Goal: Task Accomplishment & Management: Use online tool/utility

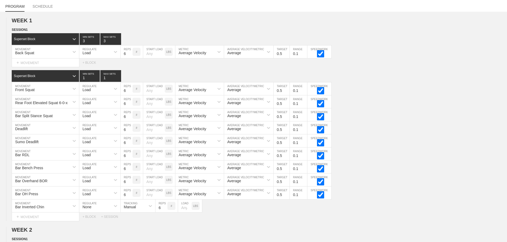
scroll to position [972, 0]
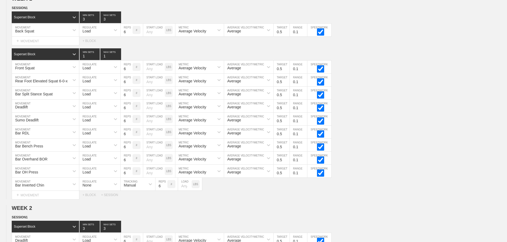
scroll to position [0, 0]
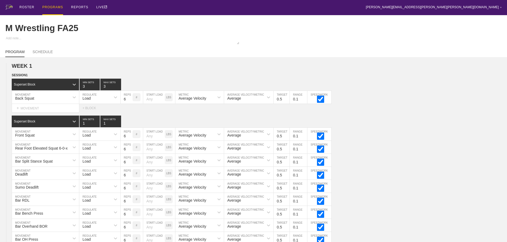
click at [48, 7] on div "PROGRAMS" at bounding box center [52, 7] width 21 height 15
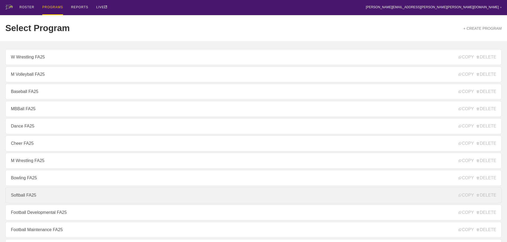
click at [31, 196] on link "Softball FA25" at bounding box center [253, 196] width 496 height 16
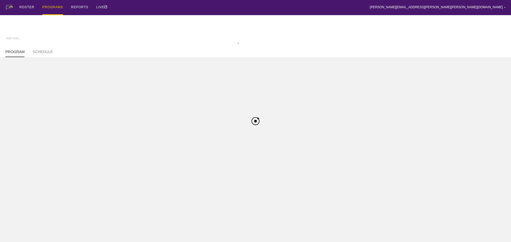
type textarea "x"
type input "Softball FA25"
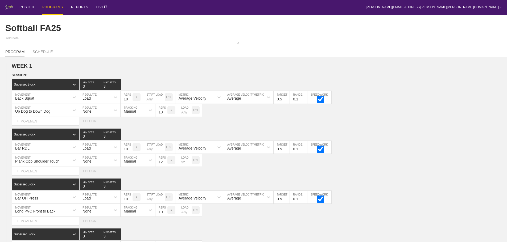
scroll to position [556, 0]
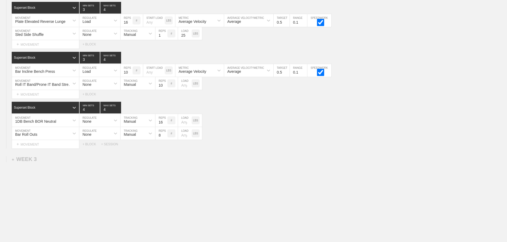
click at [115, 144] on div "+ SESSION" at bounding box center [111, 145] width 21 height 4
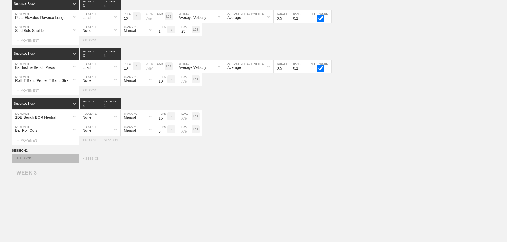
click at [71, 162] on div "+ BLOCK" at bounding box center [45, 158] width 67 height 9
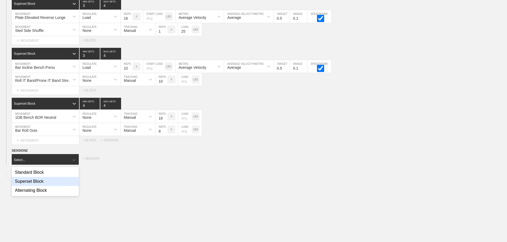
click at [40, 186] on div "Superset Block" at bounding box center [45, 181] width 67 height 9
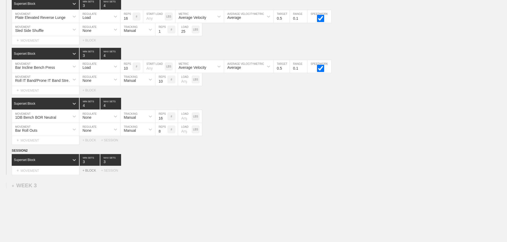
click at [92, 173] on div "+ BLOCK" at bounding box center [91, 171] width 19 height 4
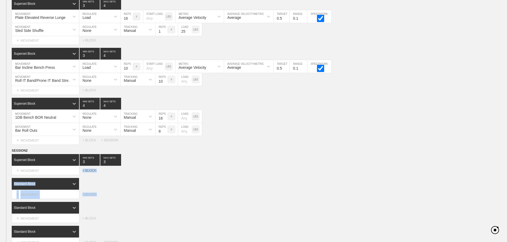
click at [92, 173] on div "+ BLOCK" at bounding box center [91, 171] width 19 height 4
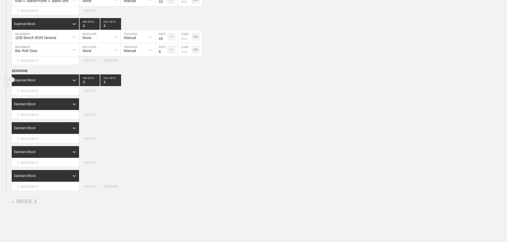
type input "4"
click at [119, 85] on input "4" at bounding box center [110, 80] width 21 height 12
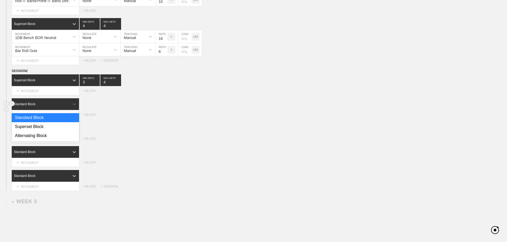
click at [65, 107] on div "Standard Block" at bounding box center [41, 104] width 58 height 5
click at [36, 131] on div "Superset Block" at bounding box center [45, 126] width 67 height 9
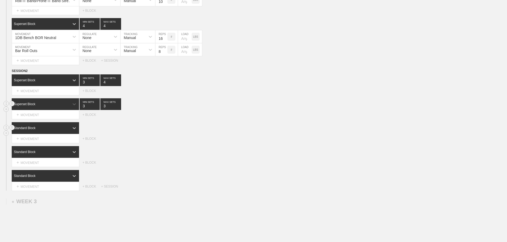
click at [53, 131] on div "Standard Block" at bounding box center [41, 128] width 58 height 5
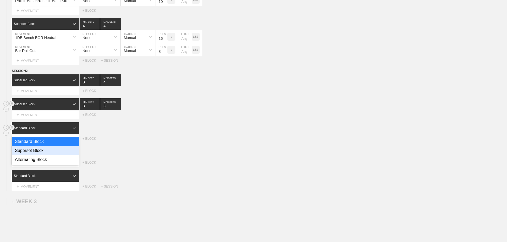
click at [38, 152] on div "Superset Block" at bounding box center [45, 150] width 67 height 9
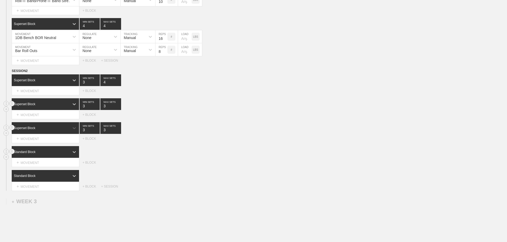
click at [54, 155] on div "Standard Block" at bounding box center [41, 152] width 58 height 5
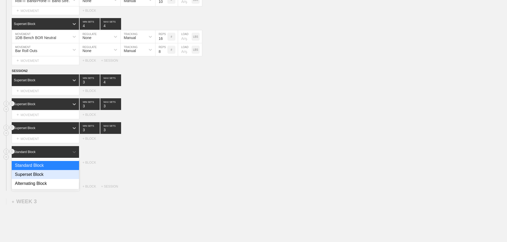
click at [38, 177] on div "Superset Block" at bounding box center [45, 174] width 67 height 9
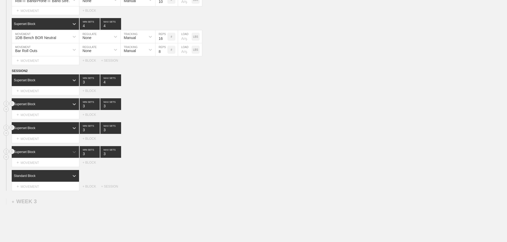
drag, startPoint x: 47, startPoint y: 179, endPoint x: 40, endPoint y: 186, distance: 9.6
click at [47, 179] on div "Standard Block" at bounding box center [41, 176] width 58 height 5
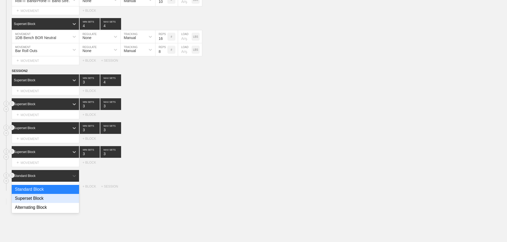
click at [34, 202] on div "Superset Block" at bounding box center [45, 198] width 67 height 9
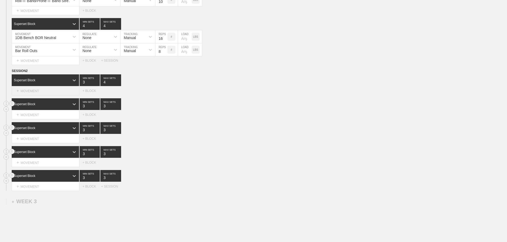
click at [28, 96] on div "+ MOVEMENT" at bounding box center [46, 91] width 68 height 9
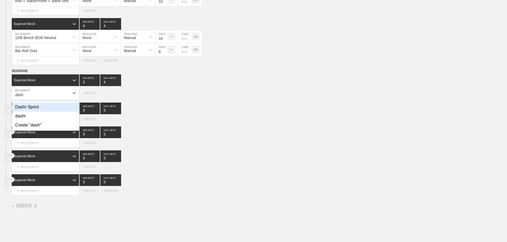
click at [31, 112] on div "Dashr Sprint" at bounding box center [45, 107] width 67 height 9
type input "dash"
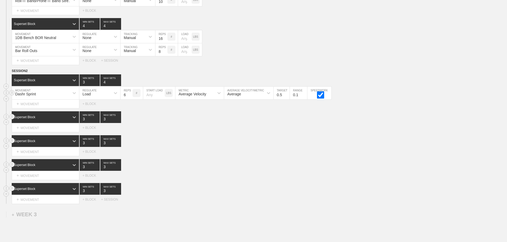
click at [93, 95] on div "Load" at bounding box center [94, 93] width 31 height 9
click at [91, 112] on div "None" at bounding box center [99, 107] width 41 height 9
drag, startPoint x: 135, startPoint y: 99, endPoint x: 136, endPoint y: 105, distance: 5.6
click at [135, 96] on div "Sensor" at bounding box center [130, 94] width 12 height 4
click at [139, 119] on div "Manual" at bounding box center [138, 116] width 35 height 9
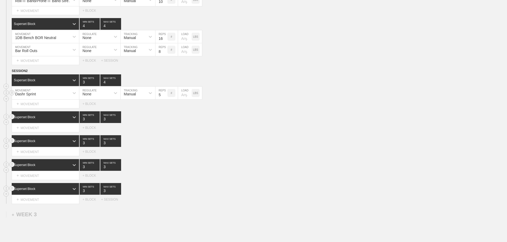
click at [165, 99] on input "5" at bounding box center [161, 93] width 12 height 13
click at [165, 99] on input "4" at bounding box center [161, 93] width 12 height 13
click at [165, 99] on input "3" at bounding box center [161, 93] width 12 height 13
click at [165, 99] on input "2" at bounding box center [161, 93] width 12 height 13
type input "1"
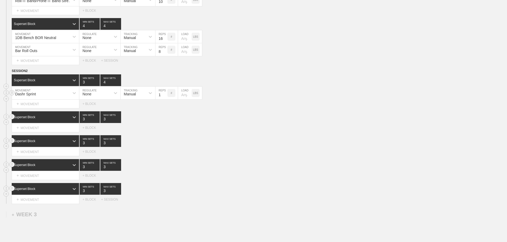
click at [165, 99] on input "1" at bounding box center [161, 93] width 12 height 13
click at [183, 99] on input "number" at bounding box center [185, 93] width 14 height 13
type input "15"
click at [248, 123] on div "Superset Block 3 MIN SETS 3 MAX SETS" at bounding box center [259, 117] width 495 height 12
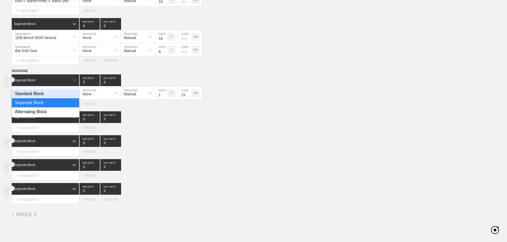
click at [63, 81] on div "Superset Block" at bounding box center [45, 80] width 67 height 12
click at [97, 86] on input "2" at bounding box center [90, 80] width 20 height 12
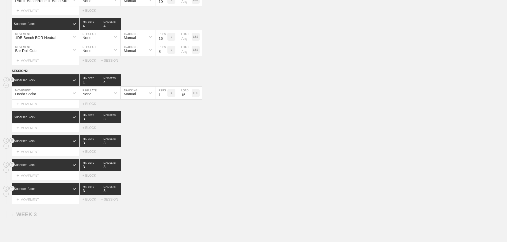
type input "1"
click at [97, 86] on input "1" at bounding box center [90, 80] width 20 height 12
click at [119, 86] on input "3" at bounding box center [110, 80] width 21 height 12
click at [119, 86] on input "2" at bounding box center [110, 80] width 21 height 12
type input "1"
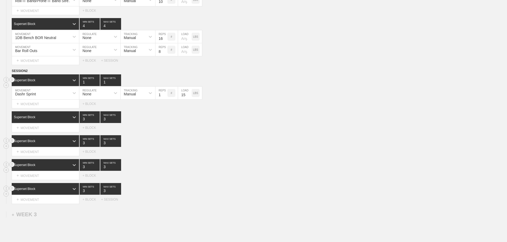
click at [119, 86] on input "1" at bounding box center [110, 80] width 21 height 12
click at [274, 108] on div "Select... MOVEMENT + MOVEMENT + BLOCK" at bounding box center [253, 104] width 507 height 9
drag, startPoint x: 322, startPoint y: 150, endPoint x: 222, endPoint y: 146, distance: 100.4
click at [310, 147] on div "Superset Block 3 MIN SETS 3 MAX SETS" at bounding box center [259, 141] width 495 height 12
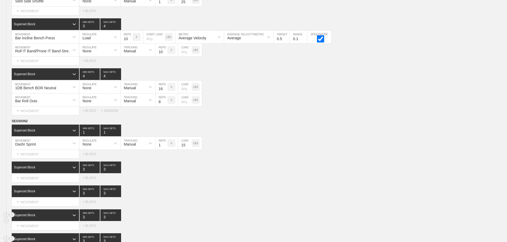
scroll to position [695, 0]
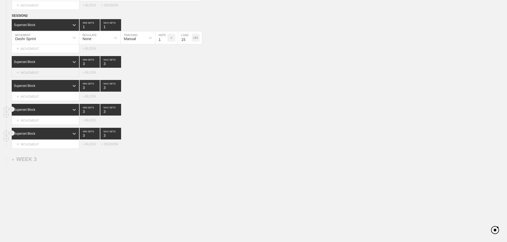
click at [49, 75] on div "+ MOVEMENT" at bounding box center [46, 72] width 68 height 9
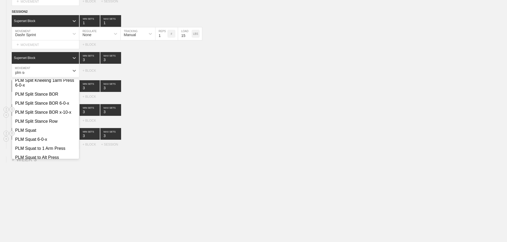
scroll to position [0, 0]
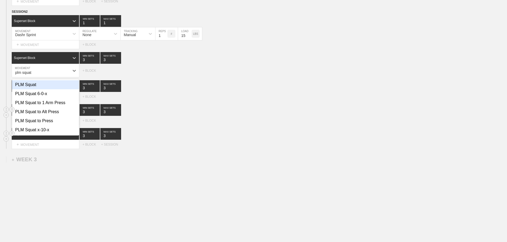
click at [32, 88] on div "PLM Squat" at bounding box center [45, 84] width 67 height 9
type input "plm squat"
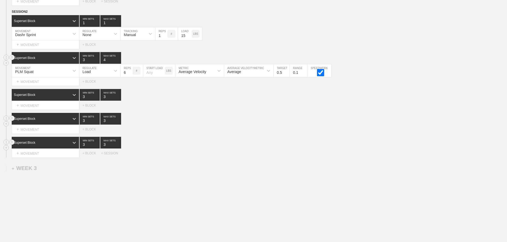
type input "4"
click at [119, 62] on input "4" at bounding box center [110, 58] width 21 height 12
click at [129, 74] on input "7" at bounding box center [127, 70] width 12 height 13
click at [129, 74] on input "8" at bounding box center [127, 70] width 12 height 13
click at [129, 74] on input "9" at bounding box center [127, 70] width 12 height 13
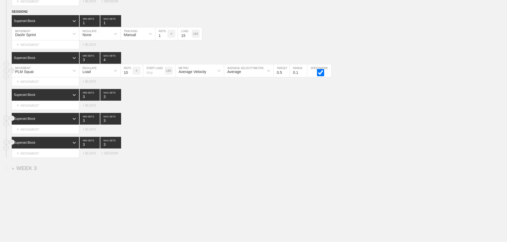
type input "10"
click at [129, 74] on input "10" at bounding box center [127, 70] width 12 height 13
click at [171, 123] on div "Superset Block 3 MIN SETS 3 MAX SETS" at bounding box center [259, 119] width 495 height 12
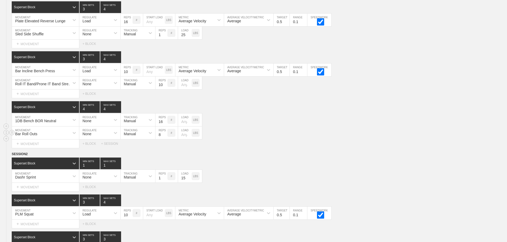
scroll to position [665, 0]
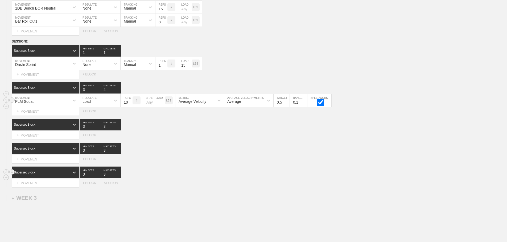
click at [52, 103] on div "PLM Squat" at bounding box center [40, 100] width 57 height 9
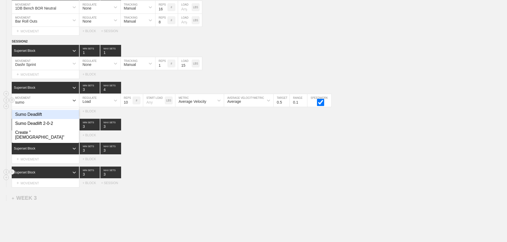
type input "sumo"
click at [38, 119] on div "Sumo Deadlift" at bounding box center [45, 114] width 67 height 9
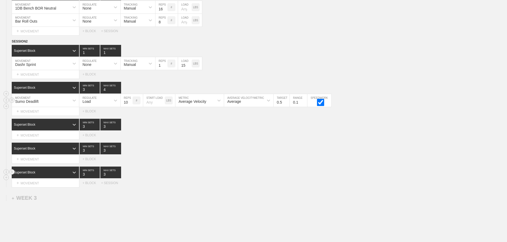
drag, startPoint x: 211, startPoint y: 142, endPoint x: 192, endPoint y: 140, distance: 19.0
click at [208, 140] on div "Select... MOVEMENT + MOVEMENT + BLOCK" at bounding box center [253, 135] width 507 height 9
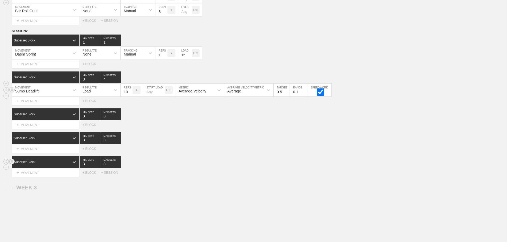
scroll to position [708, 0]
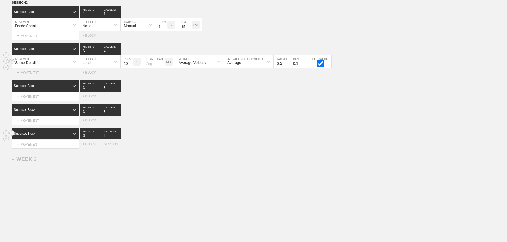
click at [48, 74] on div "+ MOVEMENT" at bounding box center [46, 72] width 68 height 9
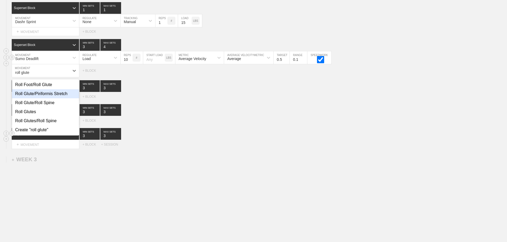
click at [52, 98] on div "Roll Glute/Piriformis Stretch" at bounding box center [45, 93] width 67 height 9
type input "roll glute"
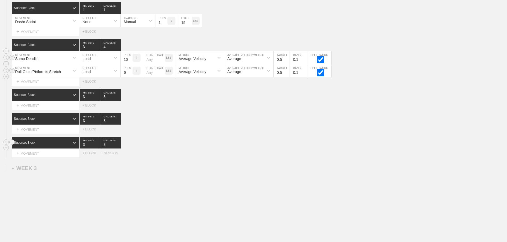
drag, startPoint x: 97, startPoint y: 75, endPoint x: 95, endPoint y: 78, distance: 4.2
click at [97, 75] on div "Load" at bounding box center [94, 70] width 31 height 9
click at [91, 89] on div "None" at bounding box center [99, 84] width 41 height 9
click at [139, 74] on div "Sensor" at bounding box center [133, 70] width 25 height 9
click at [137, 98] on div "Manual" at bounding box center [138, 93] width 35 height 9
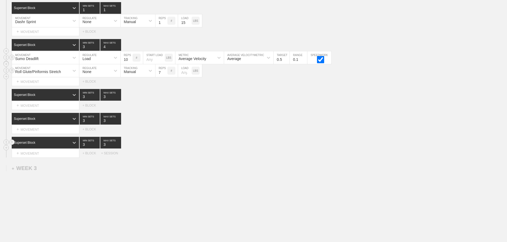
click at [163, 76] on input "7" at bounding box center [161, 70] width 12 height 13
click at [163, 76] on input "8" at bounding box center [161, 70] width 12 height 13
click at [163, 76] on input "9" at bounding box center [161, 70] width 12 height 13
type input "10"
click at [163, 76] on input "10" at bounding box center [161, 70] width 12 height 13
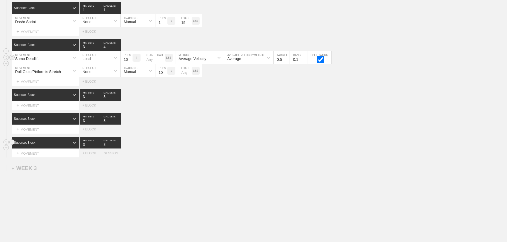
click at [256, 86] on div "Select... MOVEMENT + MOVEMENT + BLOCK" at bounding box center [253, 81] width 507 height 9
click at [264, 149] on div "Superset Block 3 MIN SETS 3 MAX SETS" at bounding box center [259, 143] width 495 height 12
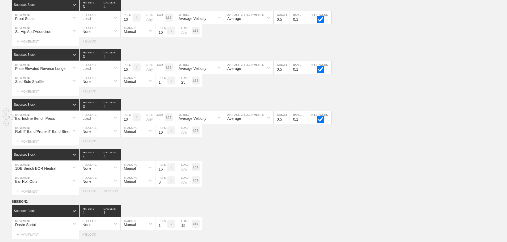
scroll to position [665, 0]
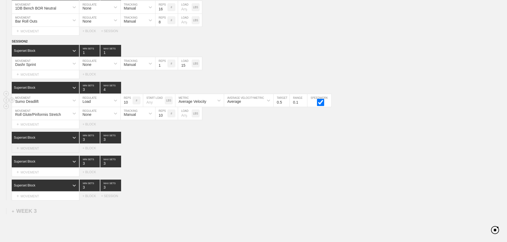
click at [42, 153] on div "+ MOVEMENT" at bounding box center [46, 148] width 68 height 9
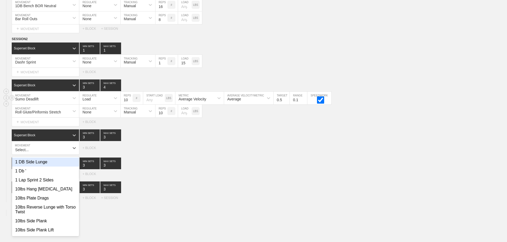
scroll to position [668, 0]
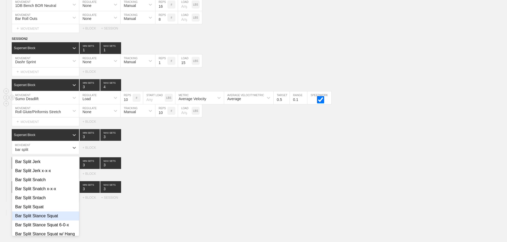
click at [44, 218] on div "Bar Split Stance Squat" at bounding box center [45, 216] width 67 height 9
type input "bar split"
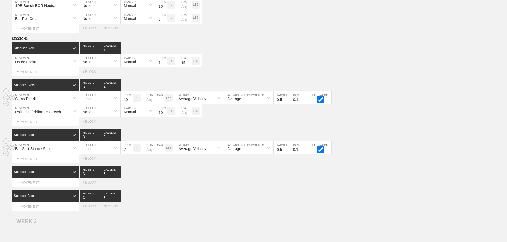
click at [130, 152] on input "7" at bounding box center [127, 148] width 12 height 13
click at [130, 152] on input "8" at bounding box center [127, 148] width 12 height 13
click at [130, 152] on input "9" at bounding box center [127, 148] width 12 height 13
click at [130, 152] on input "10" at bounding box center [127, 148] width 12 height 13
click at [130, 152] on input "11" at bounding box center [127, 148] width 12 height 13
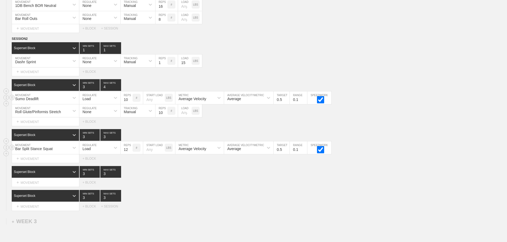
click at [130, 152] on input "12" at bounding box center [127, 148] width 12 height 13
click at [130, 152] on input "13" at bounding box center [127, 148] width 12 height 13
click at [130, 152] on input "14" at bounding box center [127, 148] width 12 height 13
click at [130, 152] on input "15" at bounding box center [127, 148] width 12 height 13
type input "16"
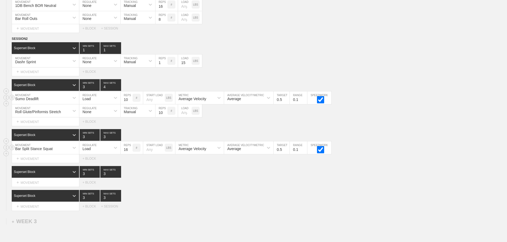
click at [130, 152] on input "16" at bounding box center [127, 148] width 12 height 13
click at [144, 170] on div "Superset Block 3 MIN SETS 3 MAX SETS" at bounding box center [259, 172] width 495 height 12
type input "4"
click at [119, 139] on input "4" at bounding box center [110, 135] width 21 height 12
click at [185, 197] on div "Superset Block 3 MIN SETS 3 MAX SETS" at bounding box center [259, 196] width 495 height 12
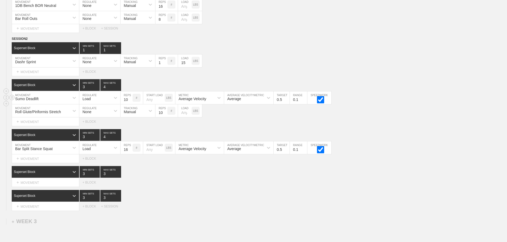
click at [182, 191] on div "SESSION 2 Superset Block 1 MIN SETS 1 MAX SETS DUPLICATE INSERT MOVEMENT AFTER …" at bounding box center [253, 123] width 507 height 175
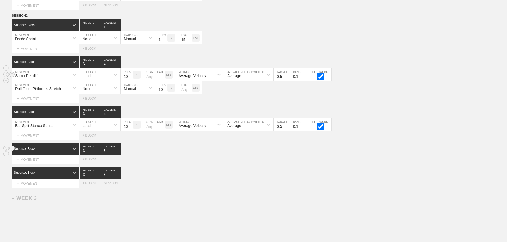
scroll to position [734, 0]
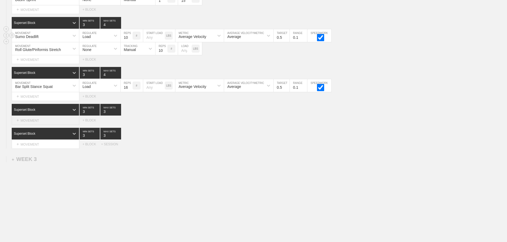
click at [43, 122] on div "+ MOVEMENT" at bounding box center [46, 120] width 68 height 9
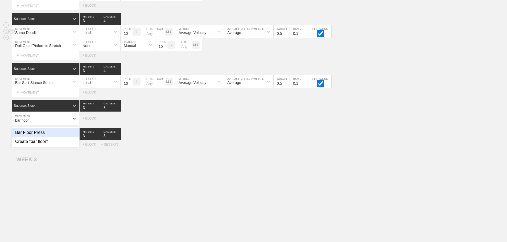
click at [40, 135] on div "Bar Floor Press" at bounding box center [45, 132] width 67 height 9
type input "bar floor"
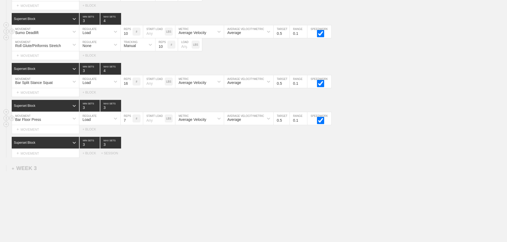
click at [129, 123] on input "7" at bounding box center [127, 118] width 12 height 13
click at [129, 123] on input "8" at bounding box center [127, 118] width 12 height 13
click at [129, 123] on input "9" at bounding box center [127, 118] width 12 height 13
type input "10"
click at [129, 123] on input "10" at bounding box center [127, 118] width 12 height 13
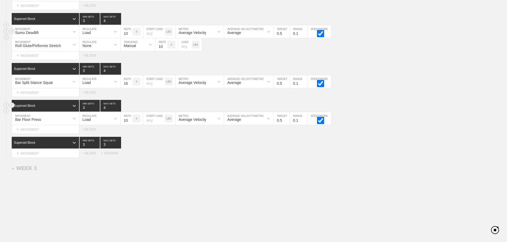
type input "4"
click at [118, 110] on input "4" at bounding box center [110, 106] width 21 height 12
type input "4"
click at [120, 148] on input "4" at bounding box center [110, 143] width 21 height 12
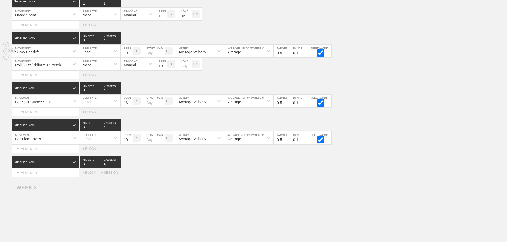
scroll to position [747, 0]
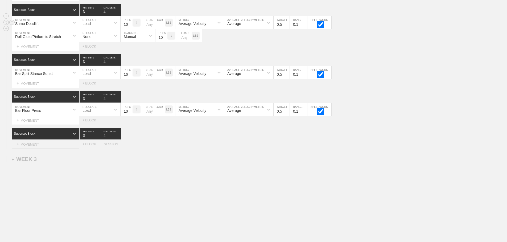
click at [35, 143] on div "+ MOVEMENT" at bounding box center [46, 144] width 68 height 9
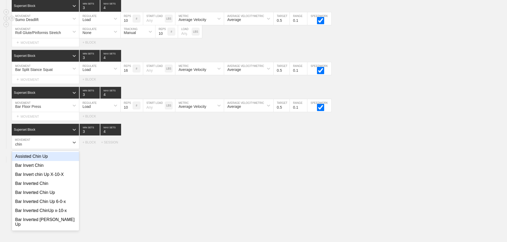
type input "chin"
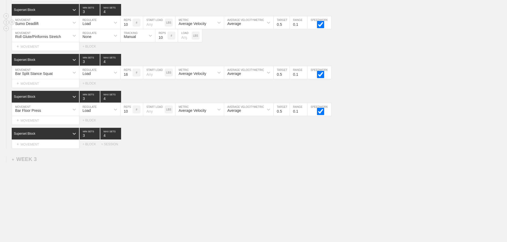
click at [31, 146] on div "+ MOVEMENT" at bounding box center [46, 144] width 68 height 9
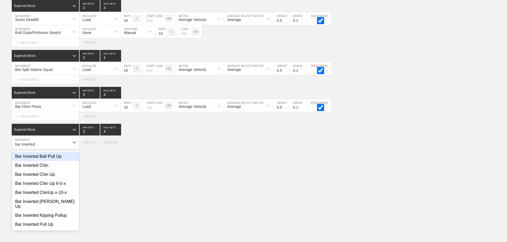
click at [55, 161] on div "Bar Inverted Ball Pull Up" at bounding box center [45, 156] width 67 height 9
type input "bar inverted"
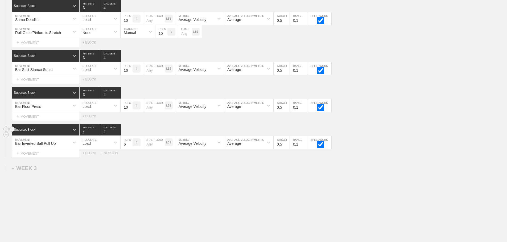
type input "4"
click at [97, 134] on input "4" at bounding box center [90, 130] width 20 height 12
click at [94, 147] on div "Load" at bounding box center [94, 142] width 31 height 9
click at [90, 161] on div "None" at bounding box center [99, 156] width 41 height 9
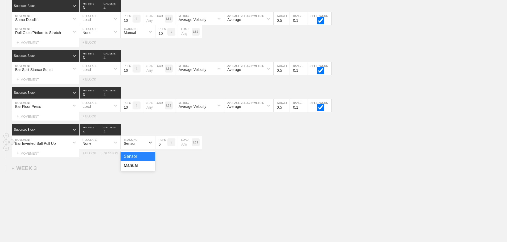
click at [132, 146] on div "Sensor" at bounding box center [130, 144] width 12 height 4
drag, startPoint x: 132, startPoint y: 169, endPoint x: 157, endPoint y: 151, distance: 30.6
click at [133, 169] on div "Manual" at bounding box center [138, 165] width 35 height 9
click at [164, 147] on input "7" at bounding box center [161, 142] width 12 height 13
type input "8"
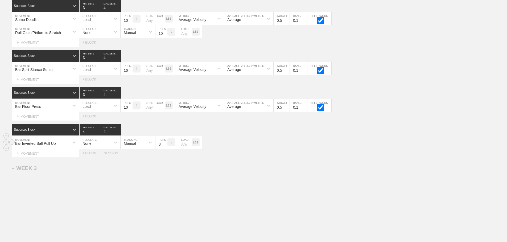
click at [164, 147] on input "8" at bounding box center [161, 142] width 12 height 13
click at [63, 147] on div "Bar Inverted Ball Pull Up" at bounding box center [40, 142] width 57 height 9
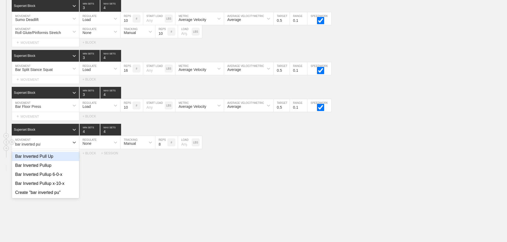
type input "bar inverted pull"
click at [53, 169] on div "Bar Inverted Pullup" at bounding box center [45, 165] width 67 height 9
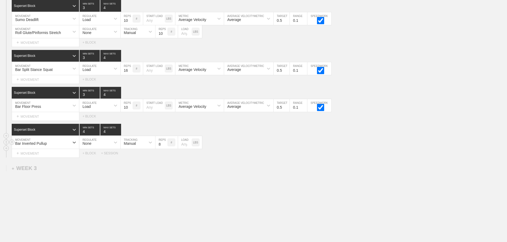
click at [283, 158] on div "Select... MOVEMENT + MOVEMENT + BLOCK + SESSION" at bounding box center [253, 153] width 507 height 9
drag, startPoint x: 245, startPoint y: 148, endPoint x: 184, endPoint y: 151, distance: 61.3
click at [242, 149] on div "Bar Inverted Pullup MOVEMENT None REGULATE Manual TRACKING 8 REPS # LOAD LBS" at bounding box center [253, 142] width 507 height 13
click at [266, 144] on div "Bar Inverted Pullup MOVEMENT None REGULATE Manual TRACKING 8 REPS # LOAD LBS" at bounding box center [253, 142] width 507 height 13
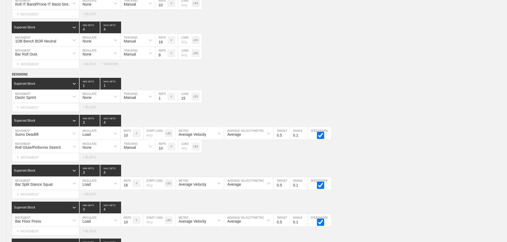
scroll to position [720, 0]
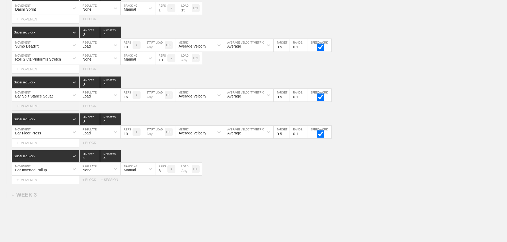
click at [35, 110] on div "+ MOVEMENT" at bounding box center [46, 106] width 68 height 9
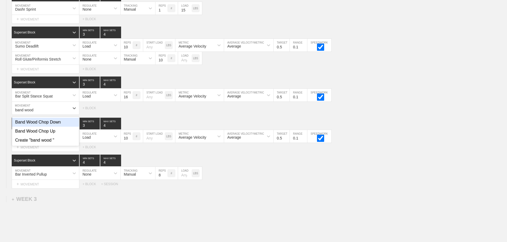
click at [59, 127] on div "Band Wood Chop Down" at bounding box center [45, 122] width 67 height 9
type input "band wood"
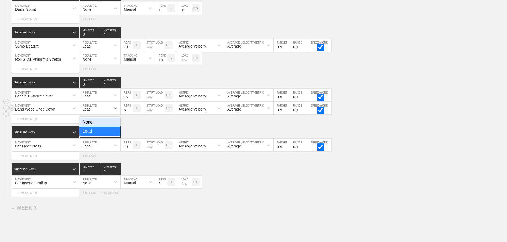
click at [90, 111] on div "Load" at bounding box center [86, 109] width 8 height 4
click at [91, 126] on div "None" at bounding box center [99, 122] width 41 height 9
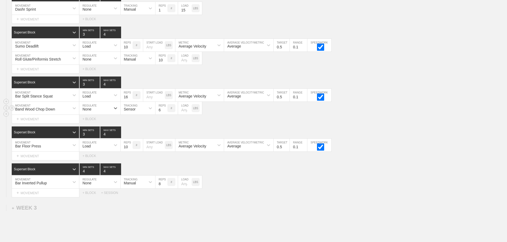
click at [133, 111] on div "Sensor" at bounding box center [130, 109] width 12 height 4
click at [134, 134] on div "Manual" at bounding box center [138, 131] width 35 height 9
click at [164, 112] on input "7" at bounding box center [161, 108] width 12 height 13
click at [164, 112] on input "8" at bounding box center [161, 108] width 12 height 13
click at [164, 112] on input "9" at bounding box center [161, 108] width 12 height 13
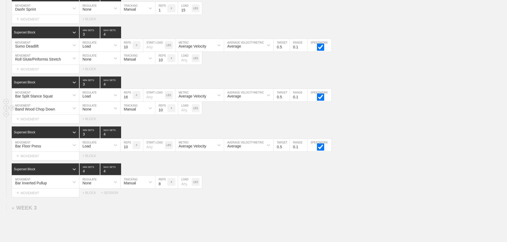
click at [164, 112] on input "10" at bounding box center [161, 108] width 12 height 13
click at [164, 112] on input "11" at bounding box center [161, 108] width 12 height 13
click at [164, 112] on input "12" at bounding box center [161, 108] width 12 height 13
click at [164, 112] on input "13" at bounding box center [161, 108] width 12 height 13
click at [164, 112] on input "14" at bounding box center [161, 108] width 12 height 13
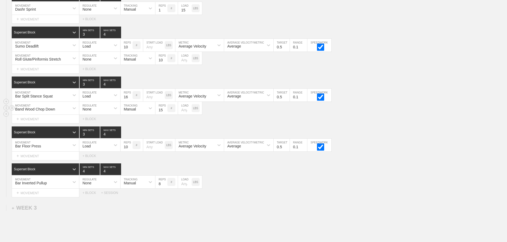
click at [164, 112] on input "15" at bounding box center [161, 108] width 12 height 13
type input "16"
click at [164, 112] on input "16" at bounding box center [161, 108] width 12 height 13
click at [365, 115] on div "Band Wood Chop Down MOVEMENT None REGULATE Manual TRACKING 16 REPS # LOAD LBS" at bounding box center [253, 108] width 507 height 13
click at [40, 161] on div "+ MOVEMENT" at bounding box center [46, 156] width 68 height 9
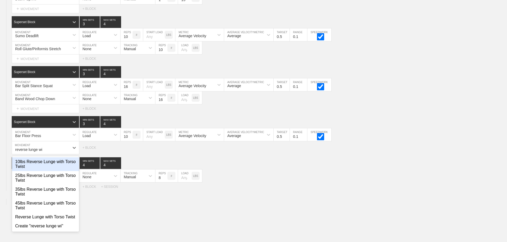
scroll to position [1, 0]
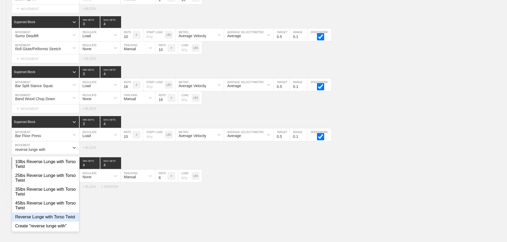
click at [43, 220] on div "Reverse Lunge with Torso Twist" at bounding box center [45, 217] width 67 height 9
type input "reverse lunge with"
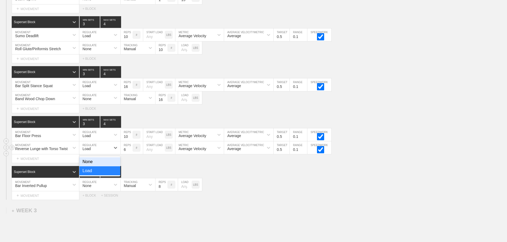
click at [99, 151] on div "Load" at bounding box center [94, 147] width 31 height 9
click at [92, 165] on div "None" at bounding box center [99, 161] width 41 height 9
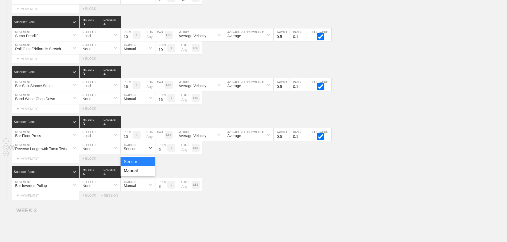
click at [132, 150] on div "Sensor" at bounding box center [133, 147] width 25 height 9
click at [131, 173] on div "Manual" at bounding box center [138, 171] width 35 height 9
click at [165, 152] on input "7" at bounding box center [161, 148] width 12 height 13
click at [165, 152] on input "8" at bounding box center [161, 148] width 12 height 13
click at [165, 152] on input "9" at bounding box center [161, 148] width 12 height 13
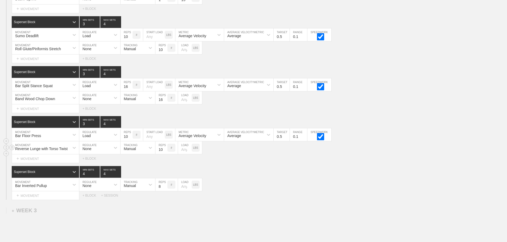
click at [165, 152] on input "10" at bounding box center [161, 148] width 12 height 13
click at [165, 152] on input "11" at bounding box center [161, 148] width 12 height 13
click at [165, 152] on input "12" at bounding box center [161, 148] width 12 height 13
click at [165, 152] on input "13" at bounding box center [161, 148] width 12 height 13
click at [165, 152] on input "14" at bounding box center [161, 148] width 12 height 13
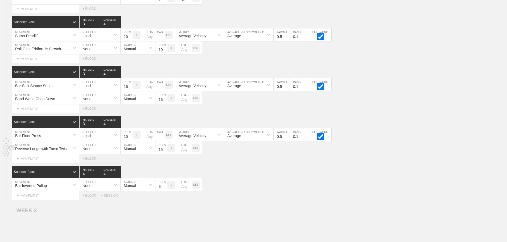
click at [165, 152] on input "15" at bounding box center [161, 148] width 12 height 13
type input "16"
click at [165, 152] on input "16" at bounding box center [161, 148] width 12 height 13
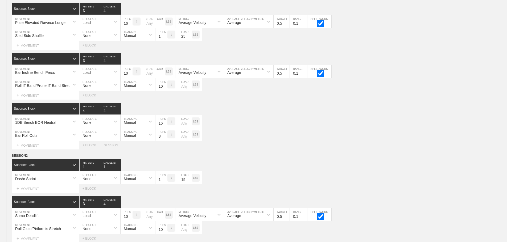
scroll to position [598, 0]
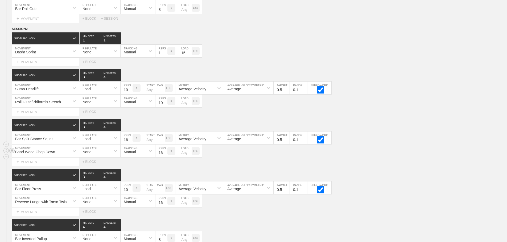
click at [67, 155] on div "Band Wood Chop Down" at bounding box center [40, 151] width 57 height 9
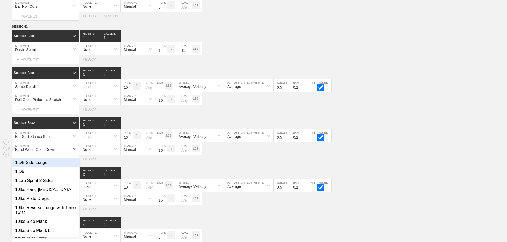
scroll to position [681, 0]
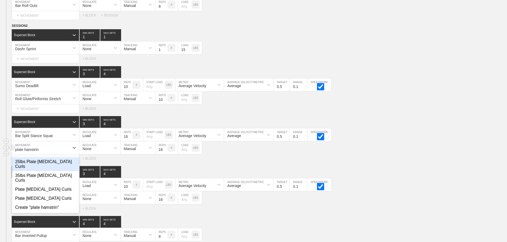
type input "plate [MEDICAL_DATA]"
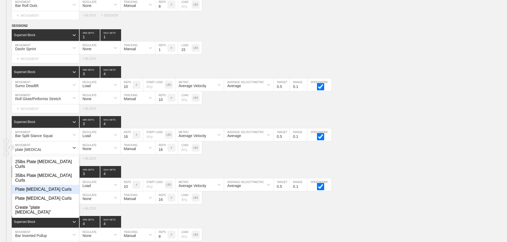
click at [58, 185] on div "Plate [MEDICAL_DATA] Curls" at bounding box center [45, 189] width 67 height 9
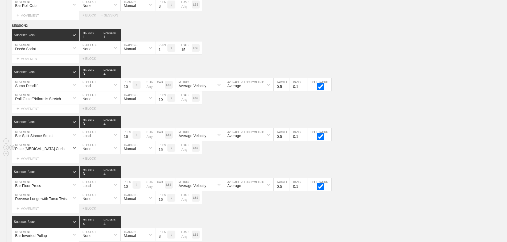
click at [165, 154] on input "15" at bounding box center [161, 148] width 12 height 13
click at [165, 154] on input "14" at bounding box center [161, 148] width 12 height 13
click at [165, 154] on input "13" at bounding box center [161, 148] width 12 height 13
click at [165, 154] on input "12" at bounding box center [161, 148] width 12 height 13
click at [165, 154] on input "11" at bounding box center [161, 148] width 12 height 13
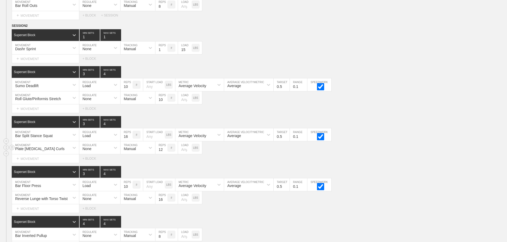
type input "12"
click at [165, 152] on input "12" at bounding box center [161, 148] width 12 height 13
click at [183, 154] on input "number" at bounding box center [185, 148] width 14 height 13
type input "25"
click at [382, 163] on div "Select... MOVEMENT + MOVEMENT + BLOCK" at bounding box center [253, 159] width 507 height 9
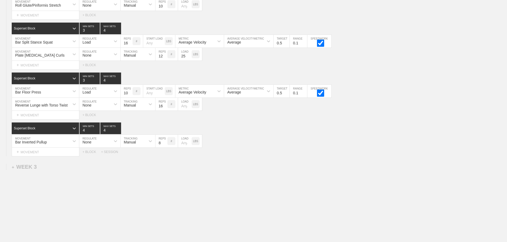
scroll to position [786, 0]
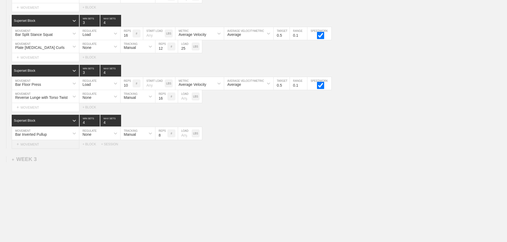
click at [46, 144] on div "+ MOVEMENT" at bounding box center [46, 144] width 68 height 9
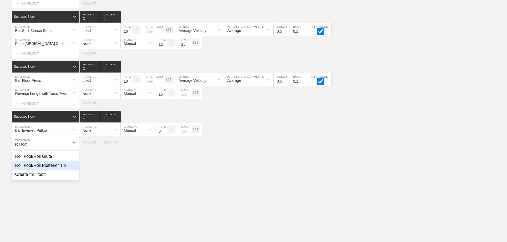
click at [53, 170] on div "Roll Foot/Roll Posterior Tib" at bounding box center [45, 165] width 67 height 9
type input "roll foot"
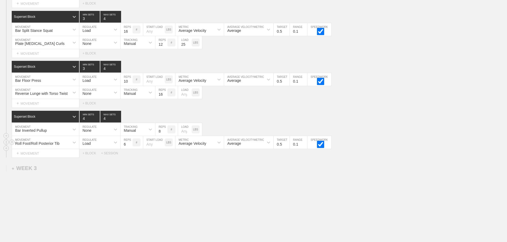
click at [92, 147] on div "Load" at bounding box center [94, 142] width 31 height 9
click at [92, 158] on div "None" at bounding box center [99, 156] width 41 height 9
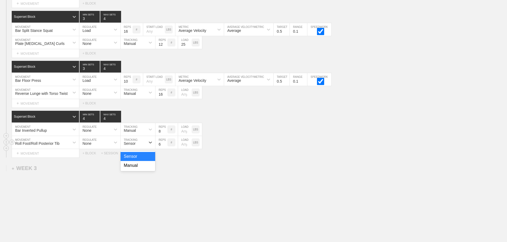
click at [130, 147] on div "Sensor" at bounding box center [133, 142] width 25 height 9
click at [134, 170] on div "Manual" at bounding box center [138, 165] width 35 height 9
click at [164, 148] on input "7" at bounding box center [161, 142] width 12 height 13
click at [164, 148] on input "8" at bounding box center [161, 142] width 12 height 13
click at [164, 148] on input "9" at bounding box center [161, 142] width 12 height 13
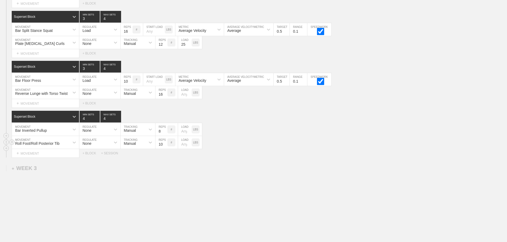
type input "10"
click at [164, 148] on input "10" at bounding box center [161, 142] width 12 height 13
click at [295, 148] on div "Roll Foot/Roll Posterior Tib MOVEMENT None REGULATE Manual TRACKING 10 REPS # L…" at bounding box center [253, 142] width 507 height 13
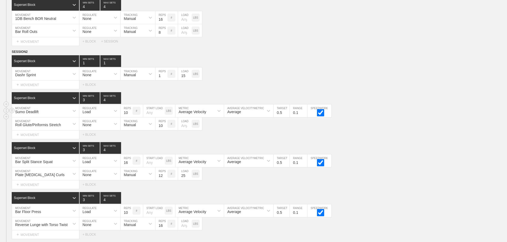
scroll to position [653, 0]
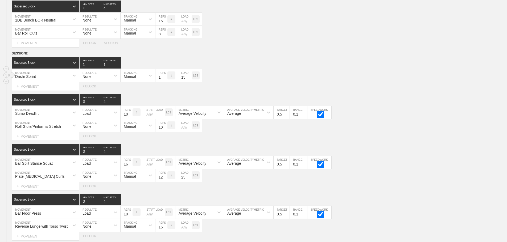
click at [292, 79] on div "Dashr Sprint MOVEMENT None REGULATE Manual TRACKING 1 REPS # 15 LOAD LBS" at bounding box center [253, 75] width 507 height 13
click at [421, 145] on div "SESSION 2 Superset Block 1 MIN SETS 1 MAX SETS DUPLICATE INSERT MOVEMENT AFTER …" at bounding box center [253, 171] width 507 height 240
click at [434, 138] on div "Select... MOVEMENT + MOVEMENT + BLOCK" at bounding box center [253, 136] width 507 height 9
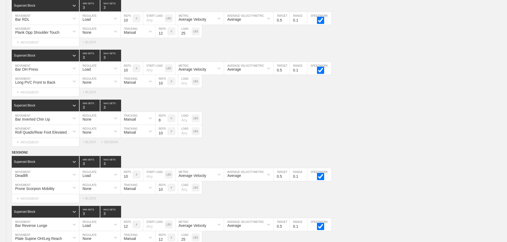
scroll to position [0, 0]
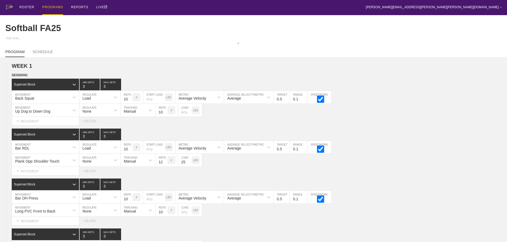
click at [54, 7] on div "PROGRAMS" at bounding box center [52, 7] width 21 height 15
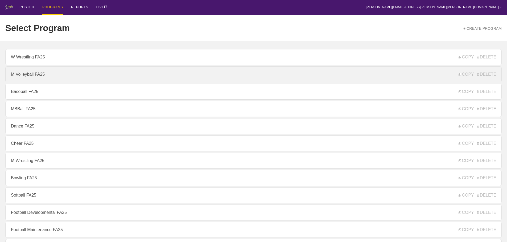
click at [40, 78] on link "M Volleyball FA25" at bounding box center [253, 75] width 496 height 16
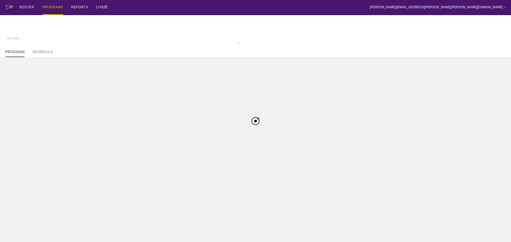
type textarea "x"
type input "M Volleyball FA25"
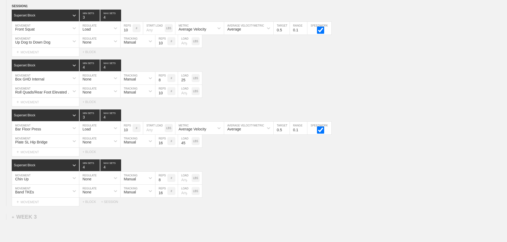
scroll to position [556, 0]
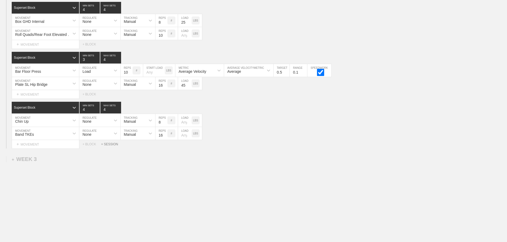
click at [111, 145] on div "+ SESSION" at bounding box center [111, 145] width 21 height 4
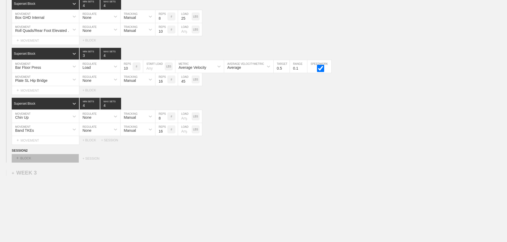
click at [65, 163] on div "+ BLOCK" at bounding box center [45, 158] width 67 height 9
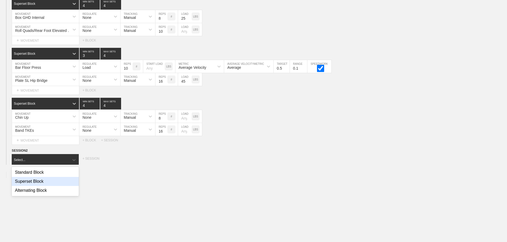
click at [43, 186] on div "Superset Block" at bounding box center [45, 181] width 67 height 9
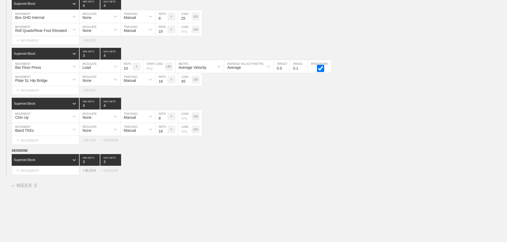
click at [93, 173] on div "+ BLOCK" at bounding box center [91, 171] width 19 height 4
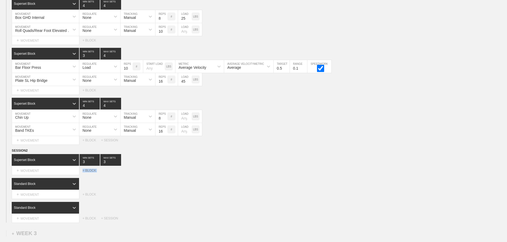
click at [93, 173] on div "+ BLOCK" at bounding box center [91, 171] width 19 height 4
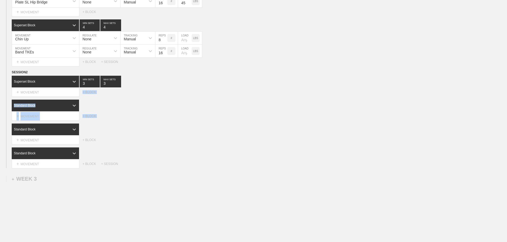
scroll to position [636, 0]
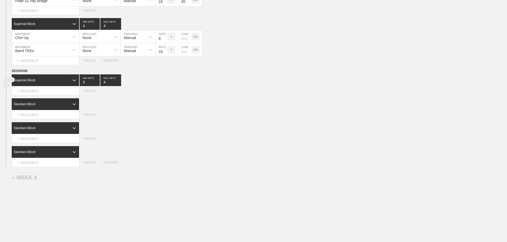
type input "4"
click at [118, 85] on input "4" at bounding box center [110, 80] width 21 height 12
click at [71, 108] on div at bounding box center [74, 104] width 10 height 10
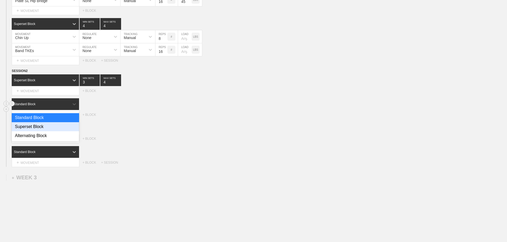
click at [46, 131] on div "Superset Block" at bounding box center [45, 126] width 67 height 9
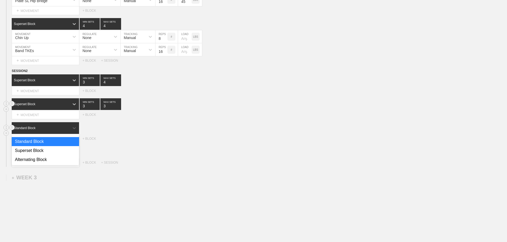
click at [63, 131] on div "Standard Block" at bounding box center [41, 128] width 58 height 5
click at [42, 153] on div "Superset Block" at bounding box center [45, 150] width 67 height 9
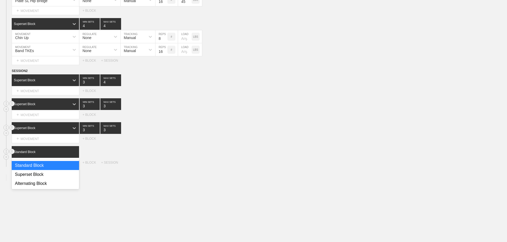
click at [72, 155] on icon at bounding box center [74, 152] width 5 height 5
click at [46, 179] on div "Superset Block" at bounding box center [45, 174] width 67 height 9
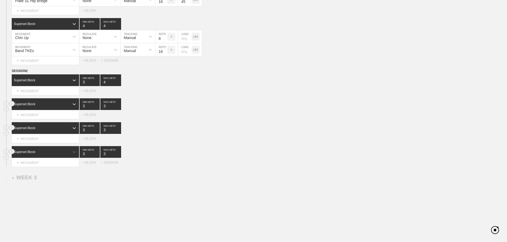
click at [197, 167] on div "Select... MOVEMENT + MOVEMENT + BLOCK + SESSION" at bounding box center [253, 163] width 507 height 9
click at [147, 158] on div "Superset Block 3 MIN SETS 3 MAX SETS" at bounding box center [259, 152] width 495 height 12
click at [169, 110] on div "Superset Block 3 MIN SETS 3 MAX SETS" at bounding box center [259, 104] width 495 height 12
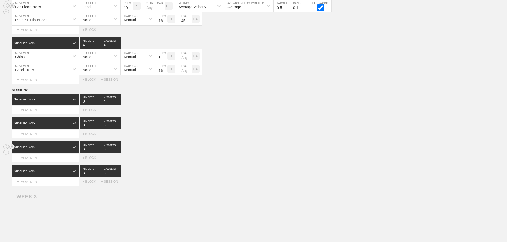
scroll to position [638, 0]
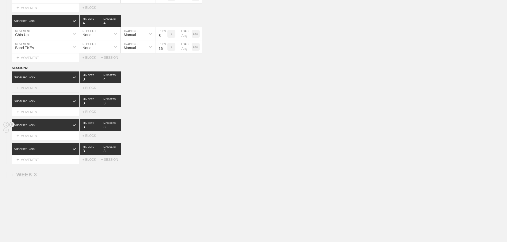
click at [45, 93] on div "+ MOVEMENT" at bounding box center [46, 88] width 68 height 9
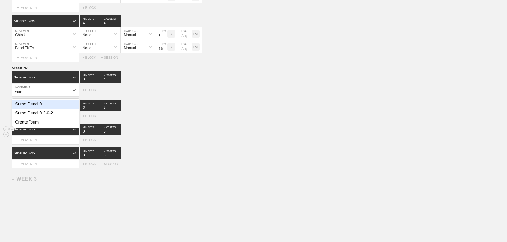
click at [39, 109] on div "Sumo Deadlift" at bounding box center [45, 104] width 67 height 9
type input "sum"
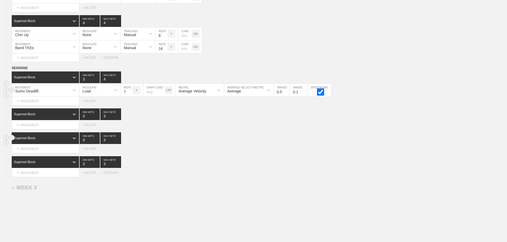
click at [130, 94] on input "7" at bounding box center [127, 90] width 12 height 13
click at [130, 94] on input "8" at bounding box center [127, 90] width 12 height 13
click at [130, 94] on input "9" at bounding box center [127, 90] width 12 height 13
type input "10"
click at [130, 94] on input "10" at bounding box center [127, 90] width 12 height 13
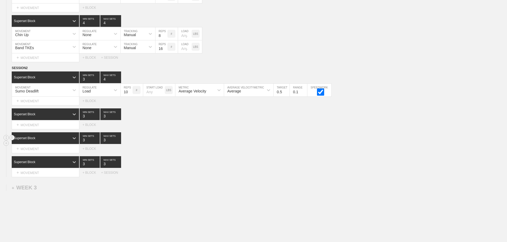
click at [250, 150] on div "Select... MOVEMENT + MOVEMENT + BLOCK" at bounding box center [253, 149] width 507 height 9
click at [41, 105] on div "+ MOVEMENT" at bounding box center [46, 101] width 68 height 9
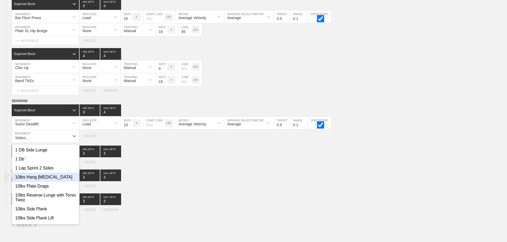
scroll to position [675, 0]
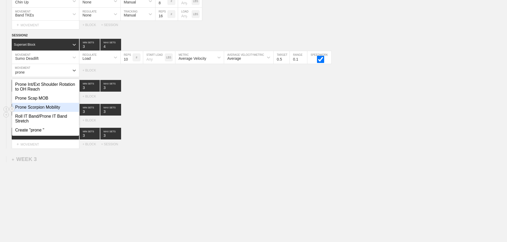
click at [46, 107] on div "Prone Scorpion Mobility" at bounding box center [45, 107] width 67 height 9
type input "prone"
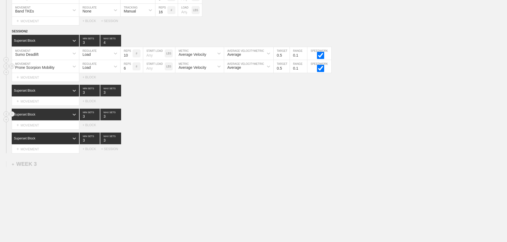
click at [102, 69] on div "Load" at bounding box center [94, 66] width 31 height 9
click at [96, 83] on div "None" at bounding box center [99, 80] width 41 height 9
click at [127, 70] on div "Sensor" at bounding box center [130, 67] width 12 height 4
drag, startPoint x: 130, startPoint y: 93, endPoint x: 136, endPoint y: 93, distance: 6.4
click at [131, 93] on div "Manual" at bounding box center [138, 89] width 35 height 9
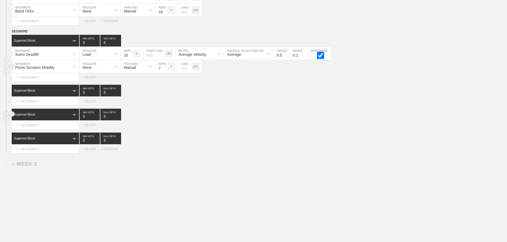
click at [163, 70] on input "7" at bounding box center [161, 66] width 12 height 13
click at [163, 70] on input "8" at bounding box center [161, 66] width 12 height 13
click at [165, 70] on input "9" at bounding box center [161, 66] width 12 height 13
click at [165, 70] on input "10" at bounding box center [161, 66] width 12 height 13
click at [165, 70] on input "11" at bounding box center [161, 66] width 12 height 13
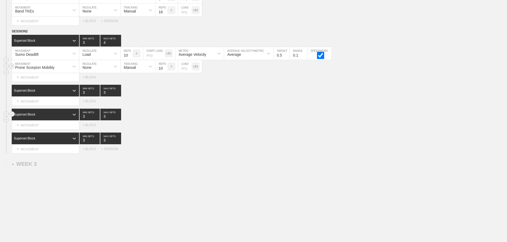
type input "10"
click at [165, 73] on input "10" at bounding box center [161, 66] width 12 height 13
click at [290, 111] on div "SESSION 2 Superset Block 3 MIN SETS 4 MAX SETS DUPLICATE INSERT MOVEMENT AFTER …" at bounding box center [253, 91] width 507 height 125
click at [298, 119] on div "Superset Block 3 MIN SETS 3 MAX SETS" at bounding box center [259, 115] width 495 height 12
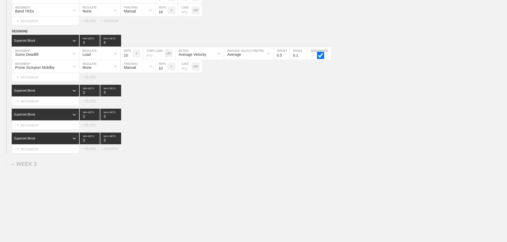
click at [272, 134] on div "SESSION 2 Superset Block 3 MIN SETS 4 MAX SETS DUPLICATE INSERT MOVEMENT AFTER …" at bounding box center [253, 91] width 507 height 125
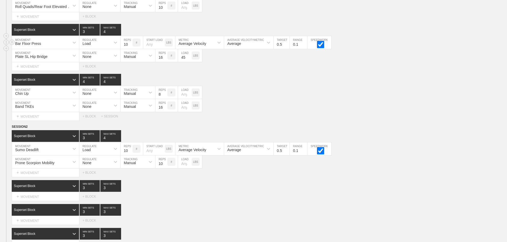
scroll to position [684, 0]
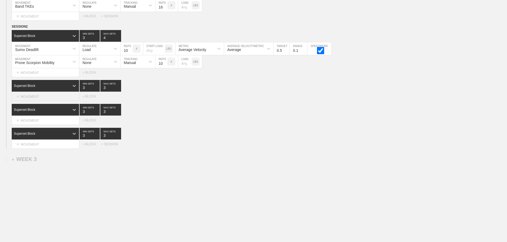
click at [48, 98] on div "+ MOVEMENT" at bounding box center [46, 96] width 68 height 9
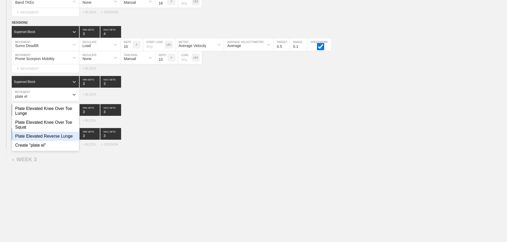
click at [58, 141] on div "Plate Elevated Reverse Lunge" at bounding box center [45, 136] width 67 height 9
type input "plate el"
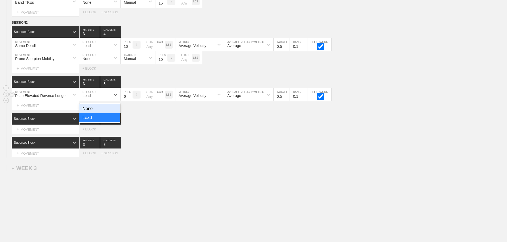
click at [98, 97] on div "Load" at bounding box center [94, 94] width 31 height 9
click at [172, 143] on div "Superset Block 3 MIN SETS 3 MAX SETS" at bounding box center [259, 143] width 495 height 12
click at [130, 99] on input "7" at bounding box center [127, 94] width 12 height 13
click at [130, 99] on input "8" at bounding box center [127, 94] width 12 height 13
click at [130, 99] on input "9" at bounding box center [127, 94] width 12 height 13
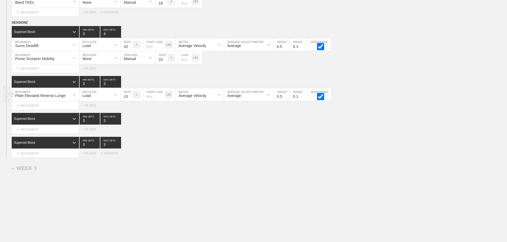
click at [130, 99] on input "10" at bounding box center [127, 94] width 12 height 13
click at [130, 99] on input "11" at bounding box center [127, 94] width 12 height 13
click at [130, 99] on input "12" at bounding box center [127, 94] width 12 height 13
click at [130, 99] on input "13" at bounding box center [127, 94] width 12 height 13
click at [130, 99] on input "14" at bounding box center [127, 94] width 12 height 13
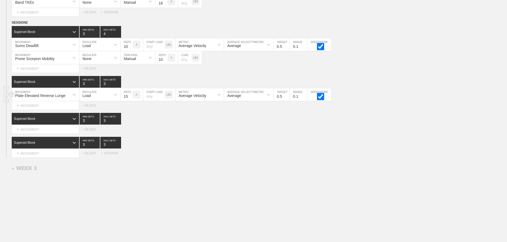
click at [130, 99] on input "15" at bounding box center [127, 94] width 12 height 13
type input "16"
click at [130, 99] on input "16" at bounding box center [127, 94] width 12 height 13
type input "4"
click at [119, 86] on input "4" at bounding box center [110, 82] width 21 height 12
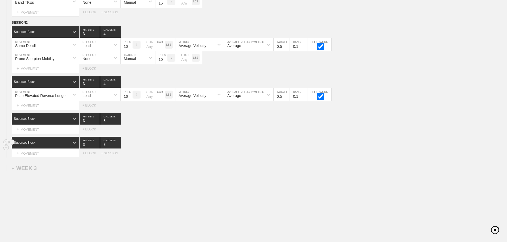
click at [215, 148] on div "Superset Block 3 MIN SETS 3 MAX SETS" at bounding box center [259, 143] width 495 height 12
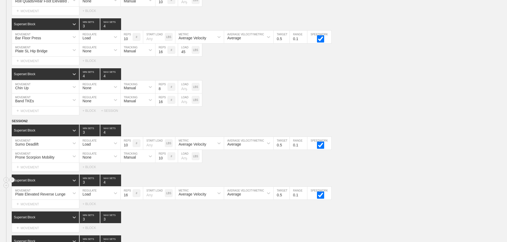
scroll to position [697, 0]
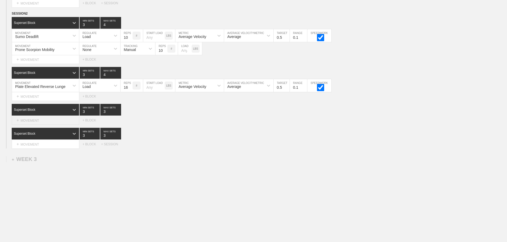
click at [32, 120] on div "+ MOVEMENT" at bounding box center [46, 120] width 68 height 9
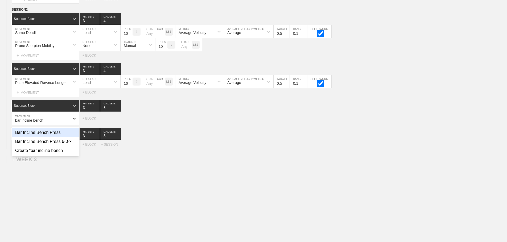
click at [49, 136] on div "Bar Incline Bench Press" at bounding box center [45, 132] width 67 height 9
type input "bar incline bench"
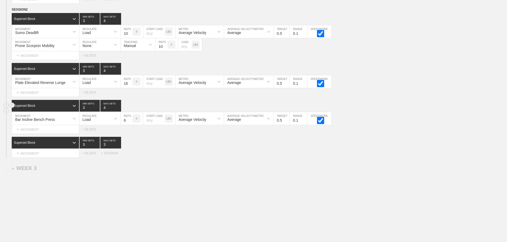
type input "4"
click at [119, 109] on input "4" at bounding box center [110, 106] width 21 height 12
click at [130, 123] on input "7" at bounding box center [127, 118] width 12 height 13
click at [130, 123] on input "8" at bounding box center [127, 118] width 12 height 13
click at [130, 123] on input "9" at bounding box center [127, 118] width 12 height 13
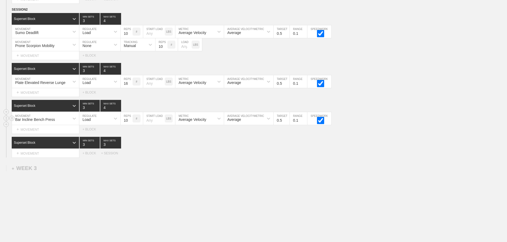
type input "10"
click at [130, 123] on input "10" at bounding box center [127, 118] width 12 height 13
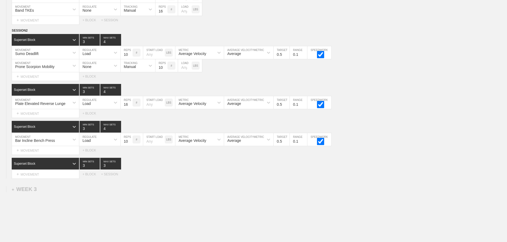
scroll to position [710, 0]
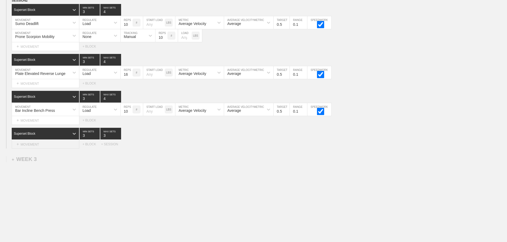
click at [48, 143] on div "+ MOVEMENT" at bounding box center [46, 144] width 68 height 9
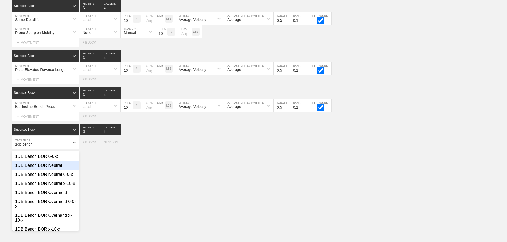
click at [56, 170] on div "1DB Bench BOR Neutral" at bounding box center [45, 165] width 67 height 9
type input "1db bench"
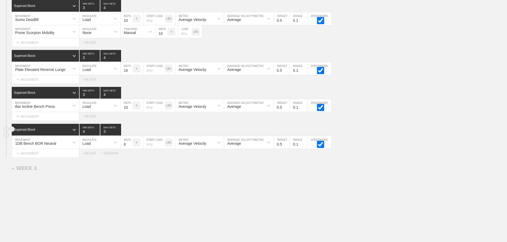
type input "4"
click at [97, 134] on input "4" at bounding box center [90, 130] width 20 height 12
type input "4"
click at [117, 134] on input "4" at bounding box center [110, 130] width 21 height 12
click at [110, 147] on div "Load" at bounding box center [94, 142] width 31 height 9
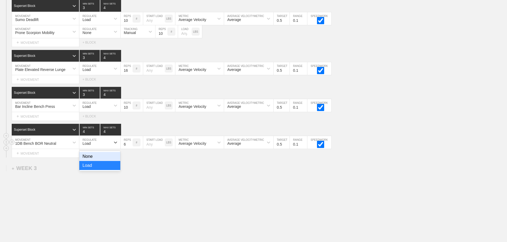
click at [95, 160] on div "None" at bounding box center [99, 156] width 41 height 9
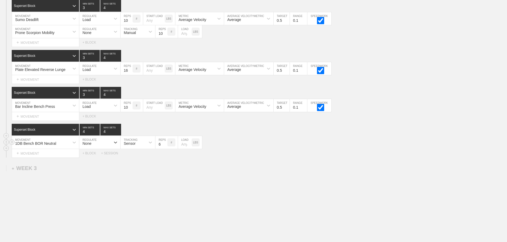
click at [133, 147] on div "Sensor" at bounding box center [133, 142] width 25 height 9
drag, startPoint x: 133, startPoint y: 175, endPoint x: 134, endPoint y: 172, distance: 3.3
click at [133, 171] on div "Sensor Manual" at bounding box center [138, 161] width 35 height 20
click at [134, 170] on div "Manual" at bounding box center [138, 165] width 35 height 9
click at [165, 147] on input "7" at bounding box center [161, 142] width 12 height 13
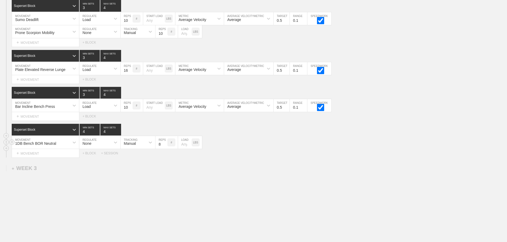
click at [165, 147] on input "8" at bounding box center [161, 142] width 12 height 13
click at [165, 147] on input "9" at bounding box center [161, 142] width 12 height 13
click at [165, 147] on input "10" at bounding box center [161, 142] width 12 height 13
click at [165, 147] on input "15" at bounding box center [161, 142] width 12 height 13
type input "16"
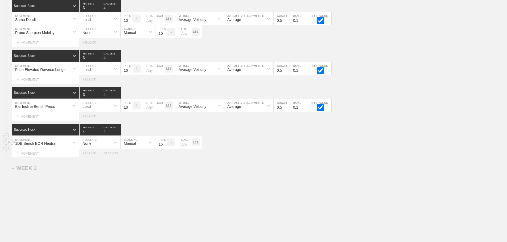
click at [165, 147] on input "16" at bounding box center [161, 142] width 12 height 13
click at [262, 146] on div "1DB Bench BOR Neutral MOVEMENT None REGULATE Manual TRACKING 16 REPS # LOAD LBS" at bounding box center [253, 142] width 507 height 13
click at [42, 84] on div "+ MOVEMENT" at bounding box center [46, 79] width 68 height 9
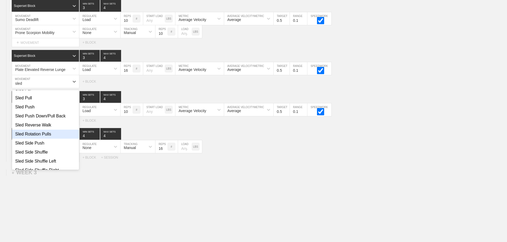
scroll to position [80, 0]
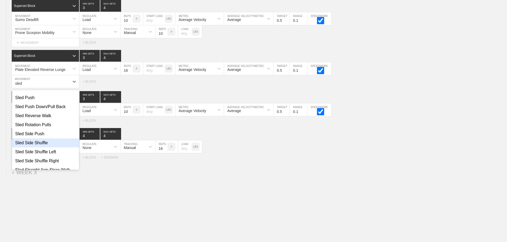
click at [37, 148] on div "Sled Side Shuffle" at bounding box center [45, 143] width 67 height 9
type input "sled"
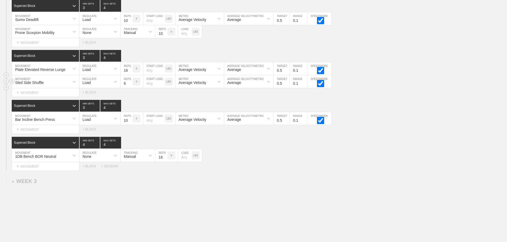
click at [92, 84] on div "Load" at bounding box center [94, 81] width 31 height 9
click at [92, 99] on div "None" at bounding box center [99, 95] width 41 height 9
click at [126, 88] on div "Sensor" at bounding box center [138, 81] width 35 height 13
click at [134, 109] on div "Manual" at bounding box center [138, 104] width 35 height 9
click at [166, 86] on input "7" at bounding box center [161, 81] width 12 height 13
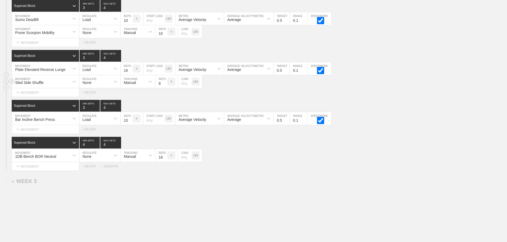
click at [166, 86] on input "8" at bounding box center [161, 81] width 12 height 13
click at [166, 88] on input "7" at bounding box center [161, 81] width 12 height 13
click at [165, 88] on input "6" at bounding box center [161, 81] width 12 height 13
click at [165, 88] on input "5" at bounding box center [161, 81] width 12 height 13
click at [165, 88] on input "4" at bounding box center [161, 81] width 12 height 13
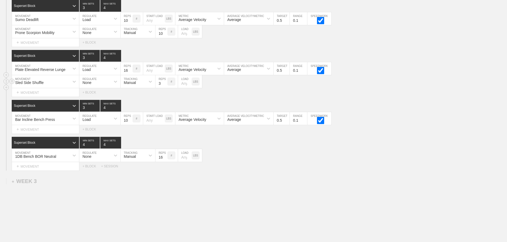
click at [165, 88] on input "3" at bounding box center [161, 81] width 12 height 13
click at [165, 88] on input "2" at bounding box center [161, 81] width 12 height 13
click at [165, 88] on input "1" at bounding box center [161, 81] width 12 height 13
type input "1"
click at [165, 88] on input "1" at bounding box center [161, 81] width 12 height 13
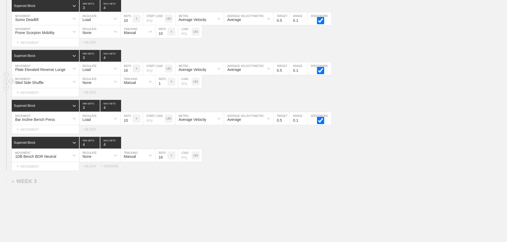
click at [183, 88] on input "number" at bounding box center [185, 81] width 14 height 13
type input "45"
click at [45, 170] on div "+ MOVEMENT" at bounding box center [46, 166] width 68 height 9
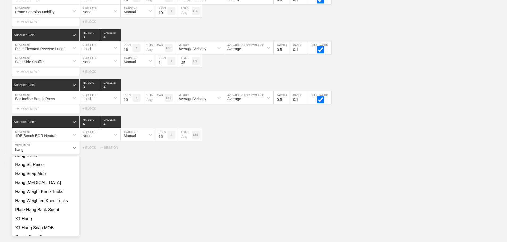
scroll to position [160, 0]
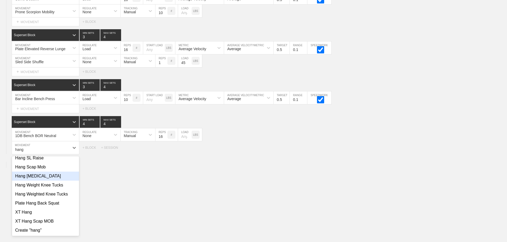
click at [41, 181] on div "Hang [MEDICAL_DATA]" at bounding box center [45, 176] width 67 height 9
type input "hang"
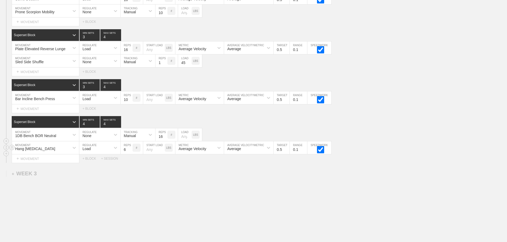
click at [94, 151] on div "Load" at bounding box center [94, 147] width 31 height 9
click at [90, 164] on div "None" at bounding box center [99, 161] width 41 height 9
click at [130, 151] on div "Sensor" at bounding box center [130, 149] width 12 height 4
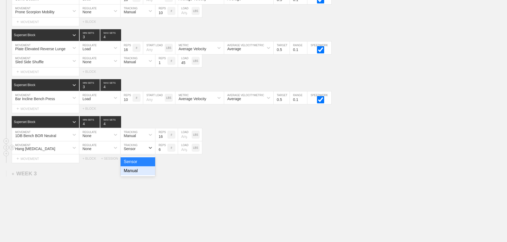
click at [135, 175] on div "Manual" at bounding box center [138, 171] width 35 height 9
click at [165, 152] on input "7" at bounding box center [161, 148] width 12 height 13
click at [165, 152] on input "8" at bounding box center [161, 148] width 12 height 13
click at [165, 152] on input "9" at bounding box center [161, 148] width 12 height 13
click at [165, 152] on input "10" at bounding box center [161, 148] width 12 height 13
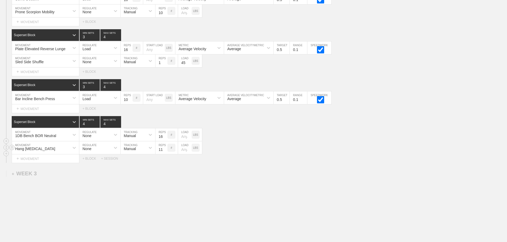
click at [165, 152] on input "11" at bounding box center [161, 148] width 12 height 13
type input "12"
click at [165, 152] on input "12" at bounding box center [161, 148] width 12 height 13
drag, startPoint x: 290, startPoint y: 152, endPoint x: 213, endPoint y: 155, distance: 77.5
click at [288, 152] on div "Hang [MEDICAL_DATA] MOVEMENT None REGULATE Manual TRACKING 12 REPS # LOAD LBS" at bounding box center [253, 148] width 507 height 13
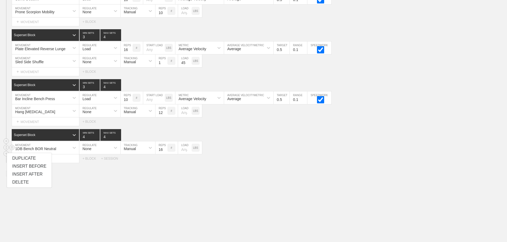
click at [267, 155] on div "1DB Bench BOR Neutral MOVEMENT None REGULATE Manual TRACKING 16 REPS # LOAD LBS" at bounding box center [253, 148] width 507 height 13
drag, startPoint x: 251, startPoint y: 130, endPoint x: 184, endPoint y: 143, distance: 68.6
click at [251, 130] on div "SESSION 2 Superset Block 3 MIN SETS 4 MAX SETS DUPLICATE INSERT MOVEMENT AFTER …" at bounding box center [253, 68] width 507 height 190
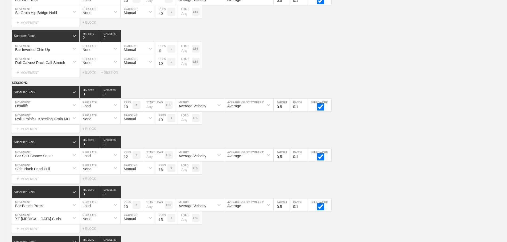
scroll to position [749, 0]
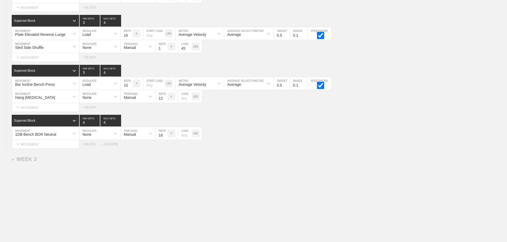
click at [44, 146] on div "+ MOVEMENT" at bounding box center [46, 144] width 68 height 9
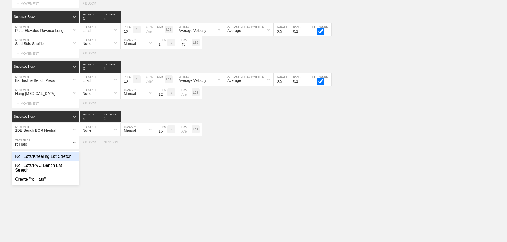
click at [45, 161] on div "Roll Lats/Kneeling Lat Stretch" at bounding box center [45, 156] width 67 height 9
type input "roll lats"
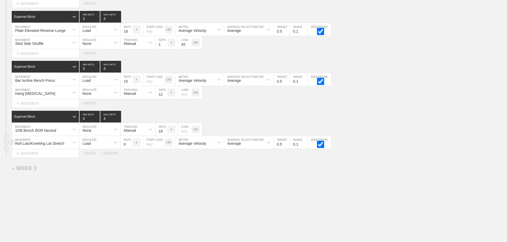
click at [99, 146] on div "Load" at bounding box center [94, 142] width 31 height 9
click at [90, 161] on div "None" at bounding box center [99, 156] width 41 height 9
click at [131, 146] on div "Sensor" at bounding box center [130, 144] width 12 height 4
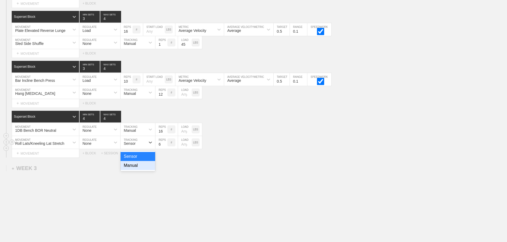
click at [135, 168] on div "Manual" at bounding box center [138, 165] width 35 height 9
click at [165, 147] on input "7" at bounding box center [161, 142] width 12 height 13
click at [165, 147] on input "8" at bounding box center [161, 142] width 12 height 13
click at [165, 147] on input "9" at bounding box center [161, 142] width 12 height 13
click at [165, 147] on input "10" at bounding box center [161, 142] width 12 height 13
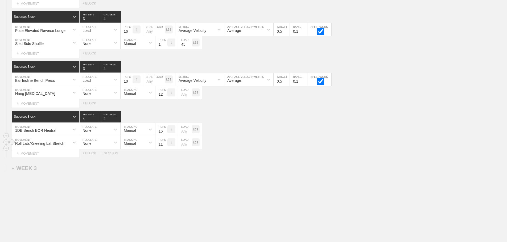
click at [165, 147] on input "11" at bounding box center [161, 142] width 12 height 13
type input "10"
click at [165, 149] on input "10" at bounding box center [161, 142] width 12 height 13
click at [264, 144] on div "Roll Lats/Kneeling Lat Stretch MOVEMENT None REGULATE Manual TRACKING 10 REPS #…" at bounding box center [253, 142] width 507 height 13
click at [355, 149] on div "Roll Lats/Kneeling Lat Stretch MOVEMENT None REGULATE Manual TRACKING 10 REPS #…" at bounding box center [253, 142] width 507 height 13
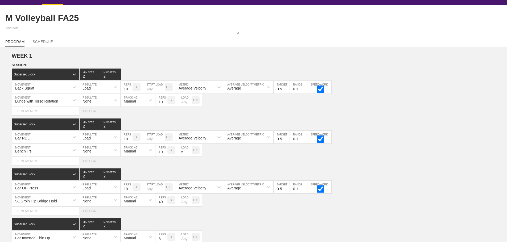
scroll to position [0, 0]
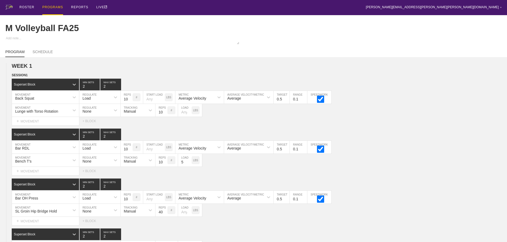
click at [54, 7] on div "PROGRAMS" at bounding box center [52, 7] width 21 height 15
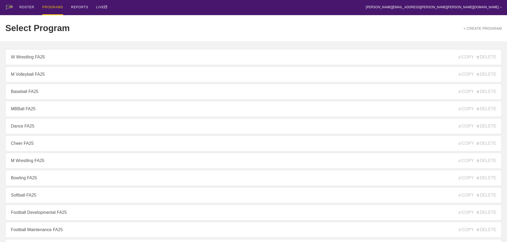
click at [127, 11] on div "ROSTER PROGRAMS REPORTS LIVE [PERSON_NAME][EMAIL_ADDRESS][PERSON_NAME][PERSON_N…" at bounding box center [253, 7] width 496 height 15
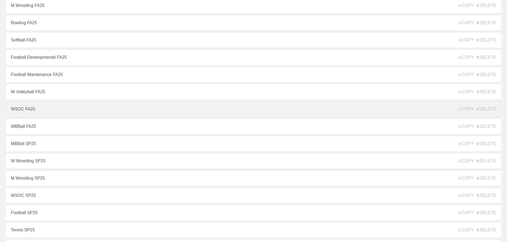
scroll to position [160, 0]
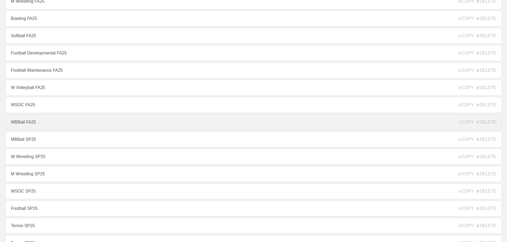
click at [27, 125] on link "WBBall FA25" at bounding box center [253, 122] width 496 height 16
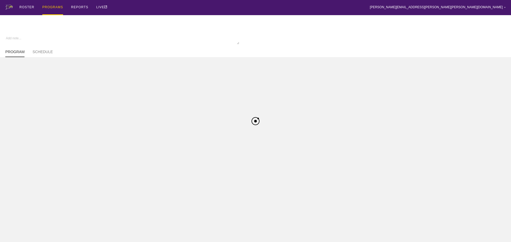
type textarea "x"
type input "WBBall FA25"
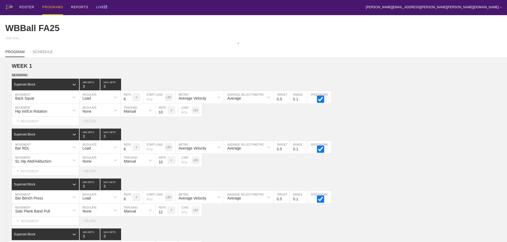
drag, startPoint x: 442, startPoint y: 22, endPoint x: 446, endPoint y: 22, distance: 3.2
click at [443, 22] on div "WBBall FA25" at bounding box center [253, 28] width 496 height 26
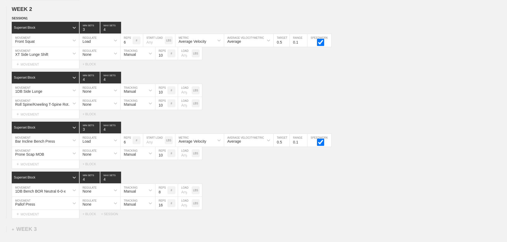
scroll to position [556, 0]
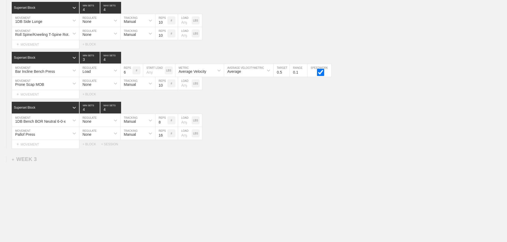
click at [110, 144] on div "+ SESSION" at bounding box center [111, 145] width 21 height 4
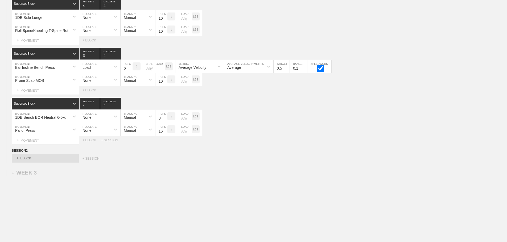
drag, startPoint x: 66, startPoint y: 162, endPoint x: 48, endPoint y: 170, distance: 19.5
click at [65, 162] on div "+ BLOCK" at bounding box center [45, 158] width 67 height 9
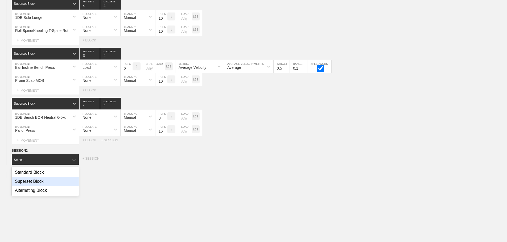
click at [33, 186] on div "Superset Block" at bounding box center [45, 181] width 67 height 9
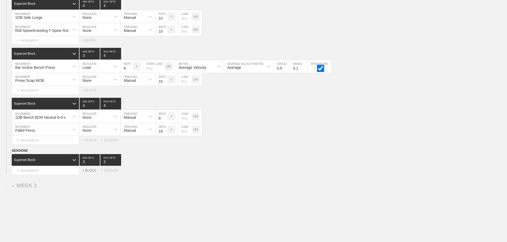
click at [93, 173] on div "+ BLOCK" at bounding box center [91, 171] width 19 height 4
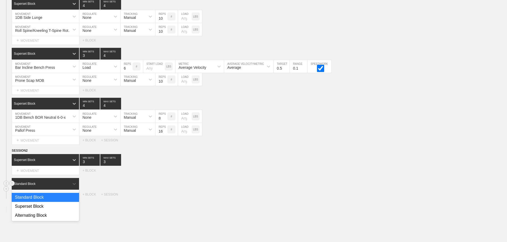
drag, startPoint x: 65, startPoint y: 189, endPoint x: 55, endPoint y: 202, distance: 16.3
click at [65, 186] on div "Standard Block" at bounding box center [41, 184] width 58 height 5
click at [45, 210] on div "Superset Block" at bounding box center [45, 206] width 67 height 9
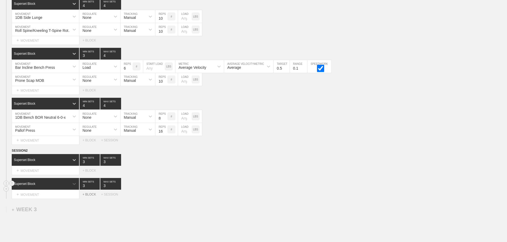
click at [91, 197] on div "+ BLOCK" at bounding box center [91, 195] width 19 height 4
click at [90, 221] on div "+ BLOCK" at bounding box center [91, 219] width 19 height 4
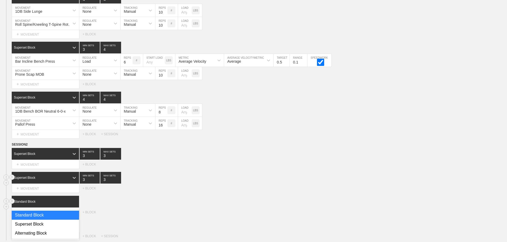
click at [73, 207] on div at bounding box center [74, 202] width 10 height 10
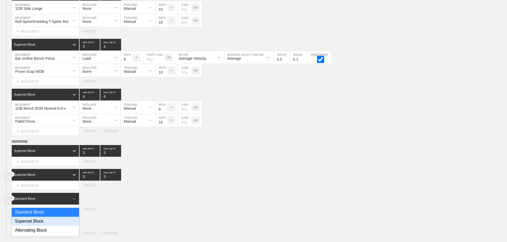
click at [42, 225] on div "Superset Block" at bounding box center [45, 221] width 67 height 9
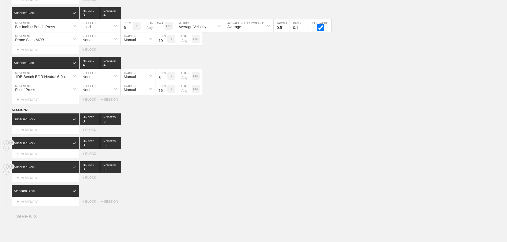
scroll to position [658, 0]
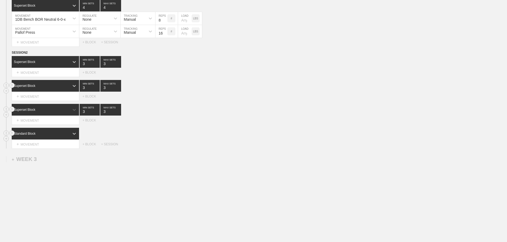
click at [63, 132] on div "Standard Block" at bounding box center [41, 133] width 58 height 5
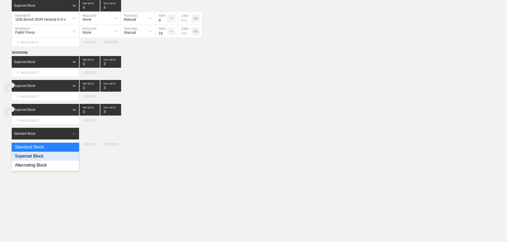
drag, startPoint x: 42, startPoint y: 157, endPoint x: 53, endPoint y: 153, distance: 12.0
click at [43, 157] on div "Superset Block" at bounding box center [45, 156] width 67 height 9
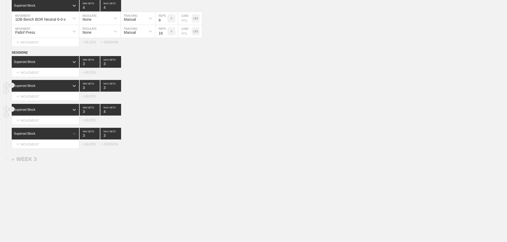
type input "4"
click at [119, 110] on input "4" at bounding box center [110, 110] width 21 height 12
type input "4"
click at [118, 135] on input "4" at bounding box center [110, 134] width 21 height 12
type input "4"
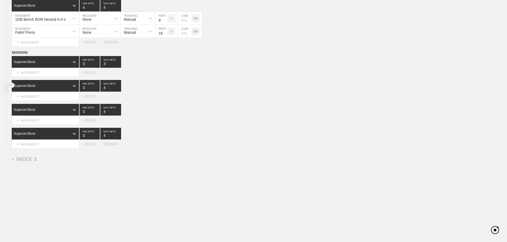
click at [119, 86] on input "4" at bounding box center [110, 86] width 21 height 12
type input "4"
click at [118, 62] on input "4" at bounding box center [110, 62] width 21 height 12
drag, startPoint x: 231, startPoint y: 86, endPoint x: 229, endPoint y: 89, distance: 3.4
click at [230, 88] on div "Superset Block 3 MIN SETS 4 MAX SETS" at bounding box center [259, 86] width 495 height 12
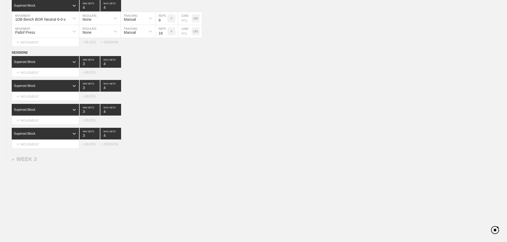
click at [214, 127] on div "SESSION 2 Superset Block 3 MIN SETS 4 MAX SETS DUPLICATE INSERT MOVEMENT AFTER …" at bounding box center [253, 99] width 507 height 99
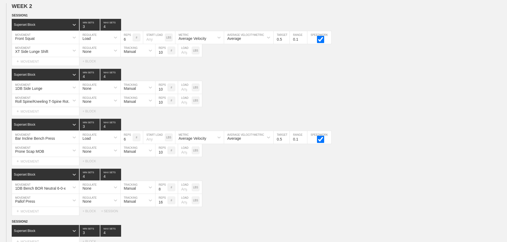
scroll to position [472, 0]
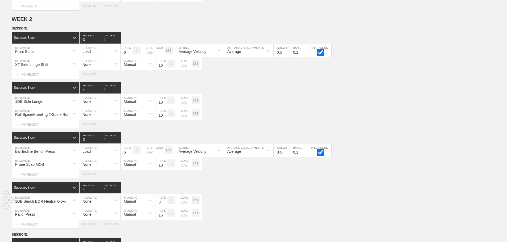
click at [409, 204] on div "1DB Bench BOR Neutral 6-0-x MOVEMENT None REGULATE Manual TRACKING 8 REPS # LOA…" at bounding box center [253, 200] width 507 height 13
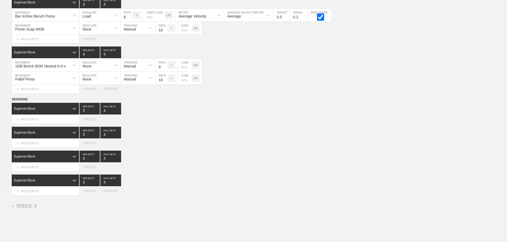
scroll to position [658, 0]
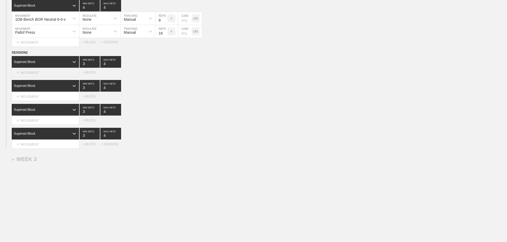
click at [44, 73] on div "+ MOVEMENT" at bounding box center [46, 72] width 68 height 9
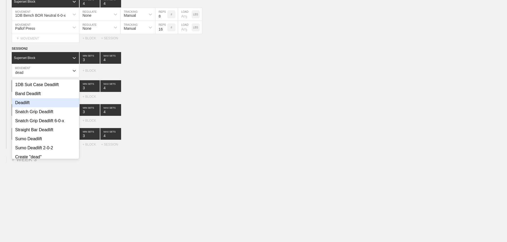
click at [29, 105] on div "Deadlift" at bounding box center [45, 102] width 67 height 9
type input "dead"
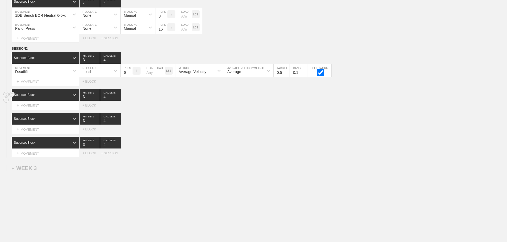
click at [156, 97] on div "Superset Block 3 MIN SETS 4 MAX SETS" at bounding box center [259, 95] width 495 height 12
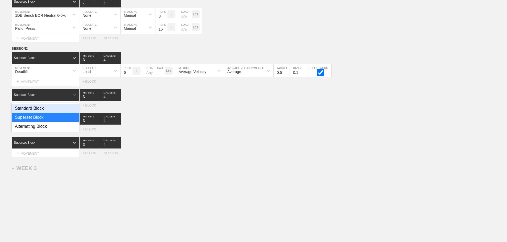
click at [57, 97] on div "Superset Block" at bounding box center [41, 95] width 58 height 5
click at [35, 120] on div "Superset Block" at bounding box center [45, 117] width 67 height 9
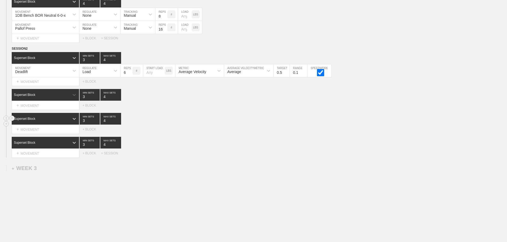
click at [194, 121] on div "Superset Block 3 MIN SETS 4 MAX SETS" at bounding box center [259, 119] width 495 height 12
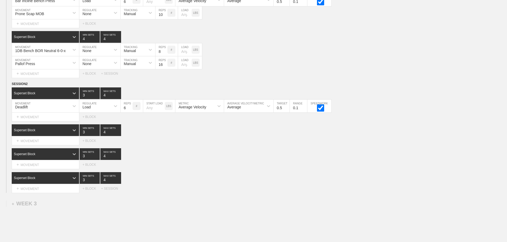
scroll to position [671, 0]
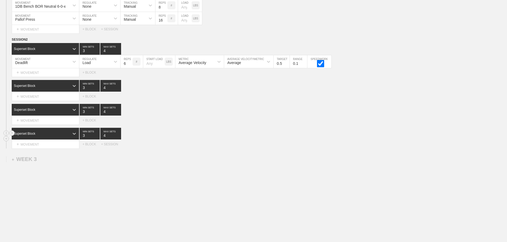
click at [185, 135] on div "Superset Block 3 MIN SETS 4 MAX SETS" at bounding box center [259, 134] width 495 height 12
click at [44, 96] on div "+ MOVEMENT" at bounding box center [46, 96] width 68 height 9
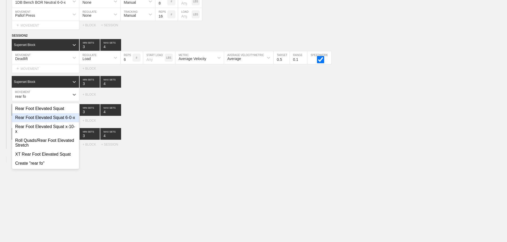
click at [63, 122] on div "Rear Foot Elevated Squat 6-0-x" at bounding box center [45, 117] width 67 height 9
type input "rear fo"
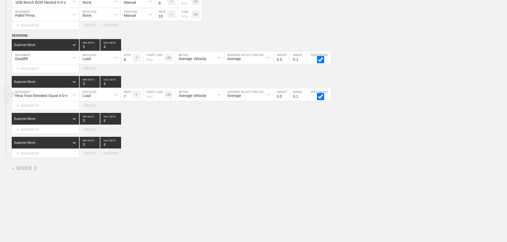
click at [130, 98] on input "7" at bounding box center [127, 94] width 12 height 13
type input "8"
click at [130, 98] on input "8" at bounding box center [127, 94] width 12 height 13
click at [190, 149] on div "Superset Block 3 MIN SETS 4 MAX SETS" at bounding box center [259, 143] width 495 height 12
click at [50, 108] on div "+ MOVEMENT" at bounding box center [46, 105] width 68 height 9
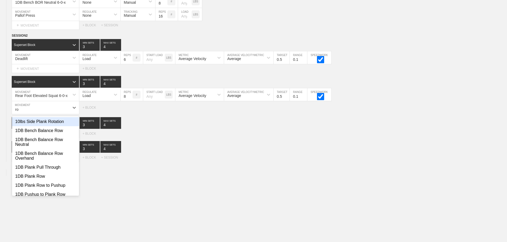
type input "r"
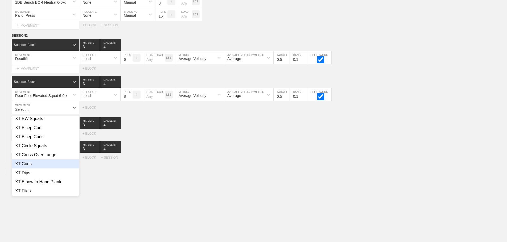
scroll to position [6682, 0]
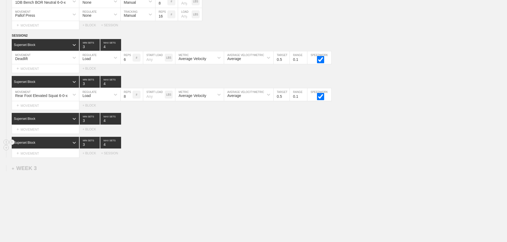
click at [192, 143] on div "SESSION 2 Superset Block 3 MIN SETS 4 MAX SETS DUPLICATE INSERT MOVEMENT AFTER …" at bounding box center [253, 95] width 507 height 125
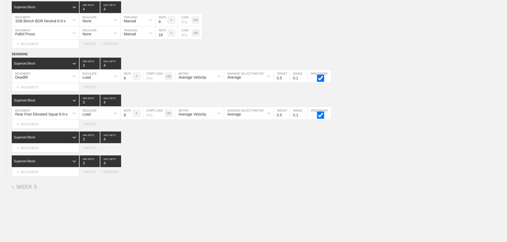
scroll to position [684, 0]
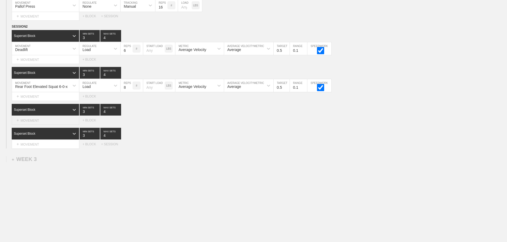
click at [34, 122] on div "+ MOVEMENT" at bounding box center [46, 120] width 68 height 9
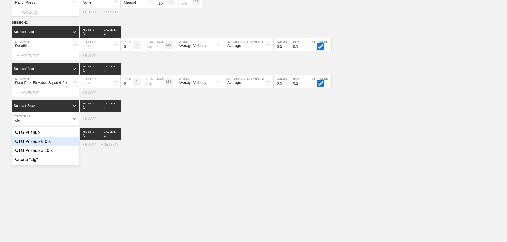
click at [44, 146] on div "CTG Pushup 6-0-x" at bounding box center [45, 141] width 67 height 9
type input "ctg"
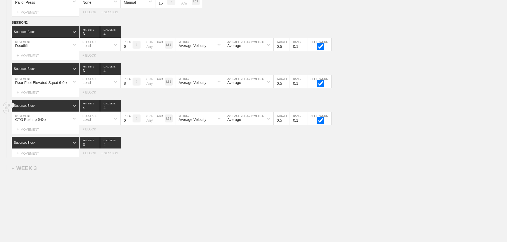
type input "4"
click at [97, 110] on input "4" at bounding box center [90, 106] width 20 height 12
click at [97, 118] on div "Load" at bounding box center [94, 118] width 31 height 9
click at [94, 135] on div "None" at bounding box center [99, 132] width 41 height 9
click at [133, 130] on div "Select... MOVEMENT + MOVEMENT + BLOCK" at bounding box center [253, 129] width 507 height 9
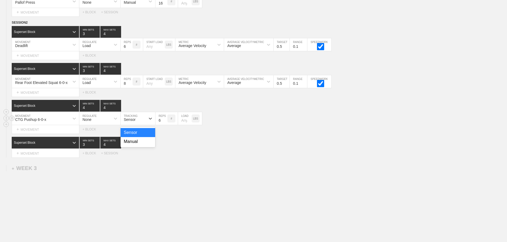
click at [138, 123] on div "Sensor" at bounding box center [133, 118] width 25 height 9
click at [132, 144] on div "Manual" at bounding box center [138, 141] width 35 height 9
click at [293, 125] on div "CTG Pushup 6-0-x MOVEMENT None REGULATE option Manual, selected. 0 results avai…" at bounding box center [253, 118] width 507 height 13
click at [165, 125] on input "5" at bounding box center [161, 118] width 12 height 13
type input "6"
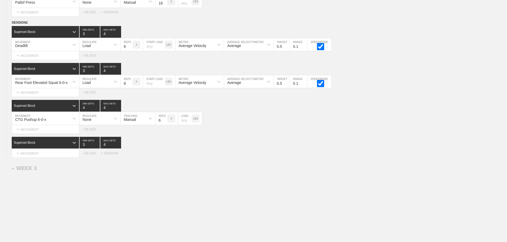
click at [165, 123] on input "6" at bounding box center [161, 118] width 12 height 13
click at [280, 125] on div "CTG Pushup 6-0-x MOVEMENT None REGULATE Manual TRACKING 6 REPS # LOAD LBS" at bounding box center [253, 118] width 507 height 13
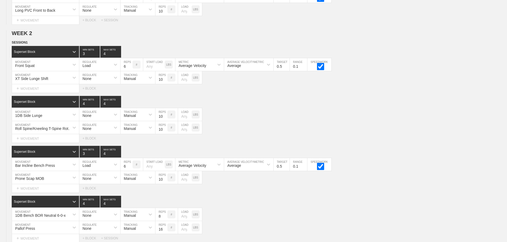
scroll to position [644, 0]
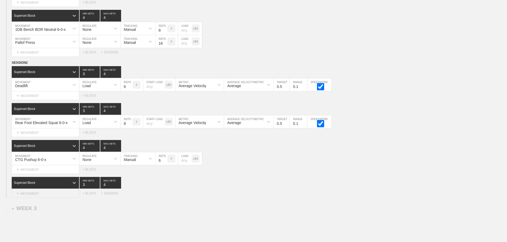
click at [32, 198] on div "+ MOVEMENT" at bounding box center [46, 193] width 68 height 9
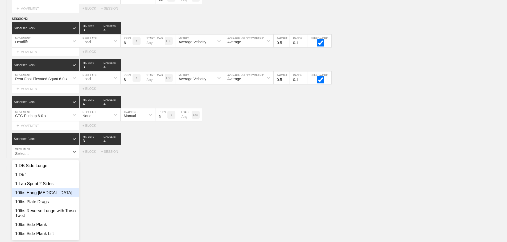
scroll to position [692, 0]
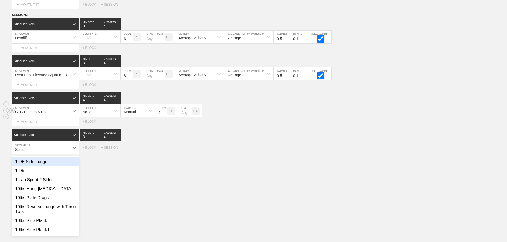
click at [70, 114] on div at bounding box center [74, 111] width 10 height 10
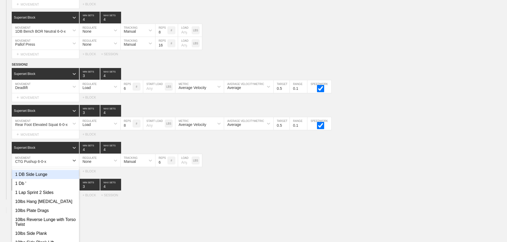
scroll to position [697, 0]
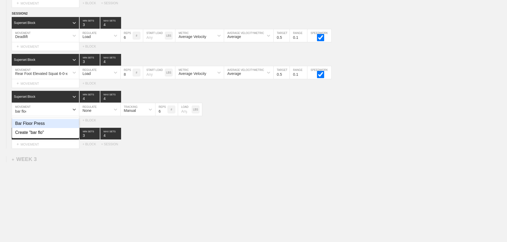
type input "bar floor"
click at [46, 123] on div "Bar Floor Press" at bounding box center [45, 123] width 67 height 9
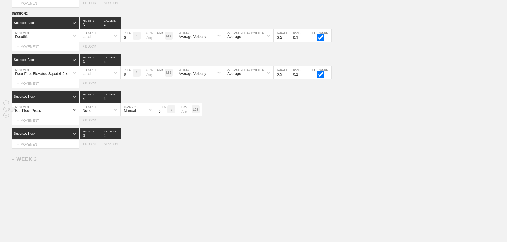
click at [101, 110] on div "None" at bounding box center [94, 109] width 31 height 9
click at [91, 122] on div "None" at bounding box center [99, 123] width 41 height 9
click at [107, 110] on div "None" at bounding box center [94, 109] width 31 height 9
click at [94, 132] on div "Load" at bounding box center [99, 132] width 41 height 9
click at [320, 112] on input "checkbox" at bounding box center [320, 111] width 20 height 7
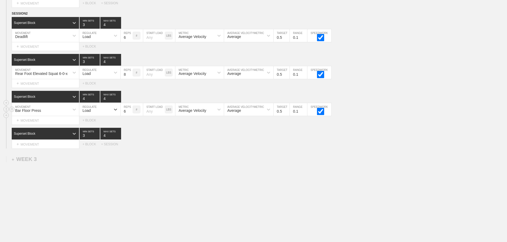
checkbox input "true"
click at [44, 145] on div "+ MOVEMENT" at bounding box center [46, 144] width 68 height 9
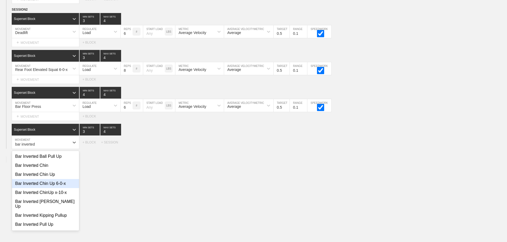
click at [61, 188] on div "Bar Inverted Chin Up 6-0-x" at bounding box center [45, 183] width 67 height 9
type input "bar inverted"
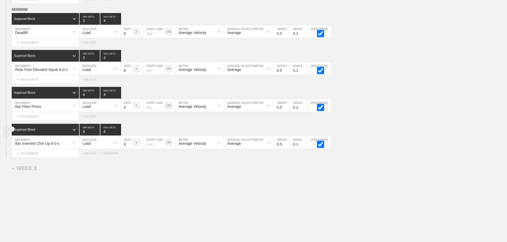
type input "4"
click at [97, 134] on input "4" at bounding box center [90, 130] width 20 height 12
click at [91, 146] on div "Load" at bounding box center [86, 144] width 8 height 4
click at [90, 161] on div "None" at bounding box center [99, 156] width 41 height 9
click at [131, 146] on div "Sensor" at bounding box center [130, 144] width 12 height 4
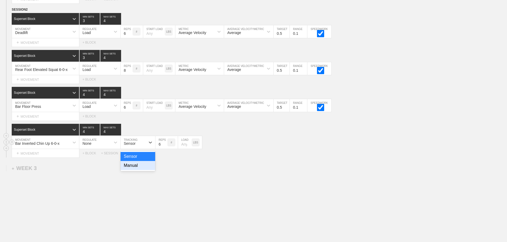
click at [131, 170] on div "Manual" at bounding box center [138, 165] width 35 height 9
click at [268, 158] on div "Select... MOVEMENT + MOVEMENT + BLOCK + SESSION" at bounding box center [253, 153] width 507 height 9
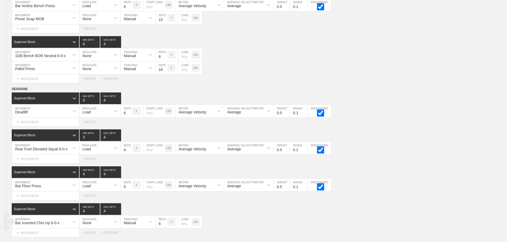
scroll to position [617, 0]
click at [378, 173] on div "Superset Block 4 MIN SETS 4 MAX SETS" at bounding box center [259, 173] width 495 height 12
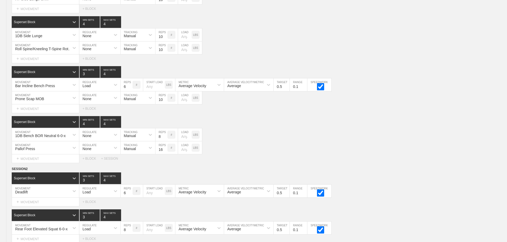
scroll to position [710, 0]
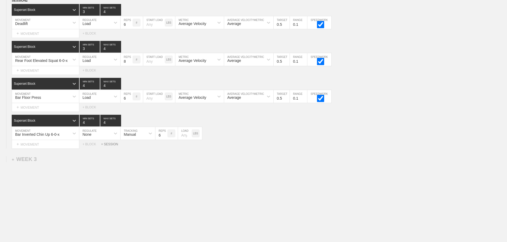
click at [112, 144] on div "+ SESSION" at bounding box center [111, 145] width 21 height 4
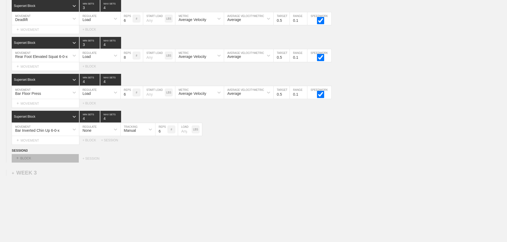
click at [36, 163] on div "+ BLOCK" at bounding box center [45, 158] width 67 height 9
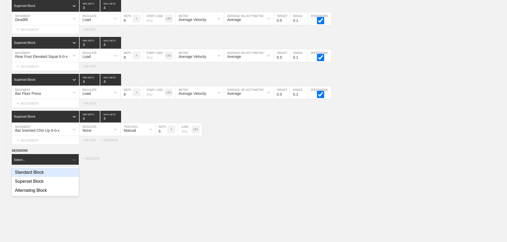
click at [39, 177] on div "Standard Block" at bounding box center [45, 172] width 67 height 9
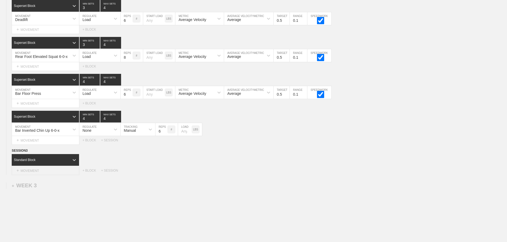
click at [45, 174] on div "+ MOVEMENT" at bounding box center [46, 171] width 68 height 9
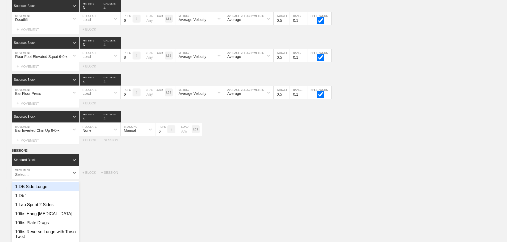
scroll to position [735, 0]
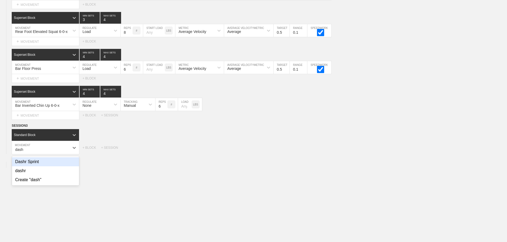
click at [39, 167] on div "Dashr Sprint" at bounding box center [45, 161] width 67 height 9
type input "dash"
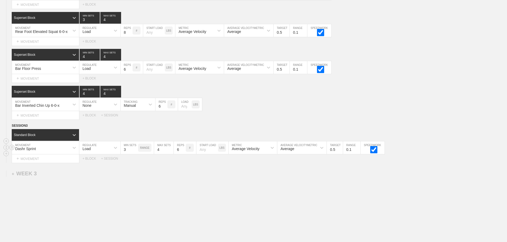
click at [98, 152] on div "Load" at bounding box center [94, 147] width 31 height 9
click at [96, 165] on div "None" at bounding box center [99, 161] width 41 height 9
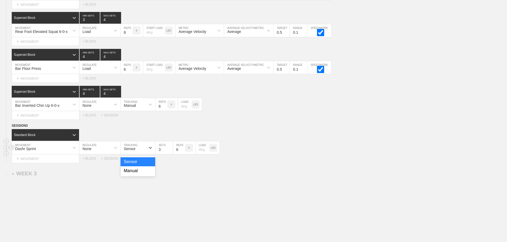
click at [133, 151] on div "Sensor" at bounding box center [130, 149] width 12 height 4
click at [133, 173] on div "Manual" at bounding box center [138, 171] width 35 height 9
click at [183, 152] on input "7" at bounding box center [179, 148] width 12 height 13
click at [183, 152] on input "8" at bounding box center [179, 148] width 12 height 13
click at [183, 152] on input "9" at bounding box center [179, 148] width 12 height 13
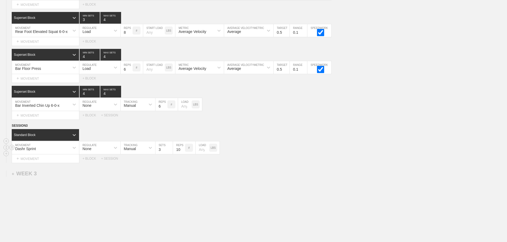
click at [183, 152] on input "10" at bounding box center [179, 148] width 12 height 13
click at [183, 152] on input "11" at bounding box center [179, 148] width 12 height 13
click at [183, 152] on input "12" at bounding box center [179, 148] width 12 height 13
click at [183, 152] on input "13" at bounding box center [179, 148] width 12 height 13
click at [183, 152] on input "14" at bounding box center [179, 148] width 12 height 13
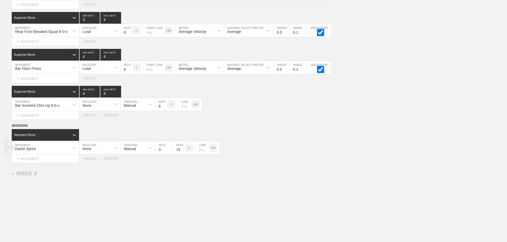
type input "15"
click at [183, 152] on input "15" at bounding box center [179, 148] width 12 height 13
click at [307, 146] on div "Dashr Sprint MOVEMENT None REGULATE Manual TRACKING 3 SETS 15 REPS # LOAD LBS" at bounding box center [253, 148] width 507 height 13
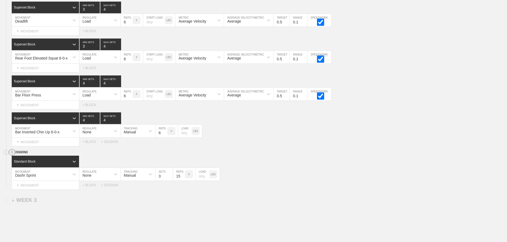
click at [11, 156] on circle at bounding box center [12, 153] width 6 height 6
click at [27, 170] on div "DELETE" at bounding box center [37, 171] width 43 height 8
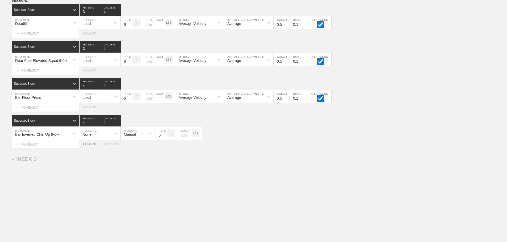
click at [88, 146] on div "+ BLOCK" at bounding box center [91, 145] width 19 height 4
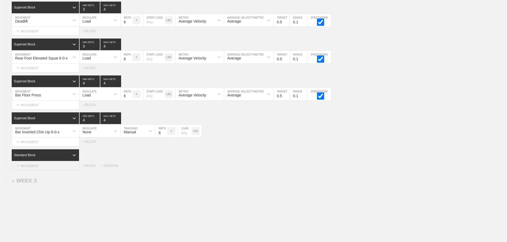
click at [45, 171] on div "+ MOVEMENT" at bounding box center [46, 166] width 68 height 9
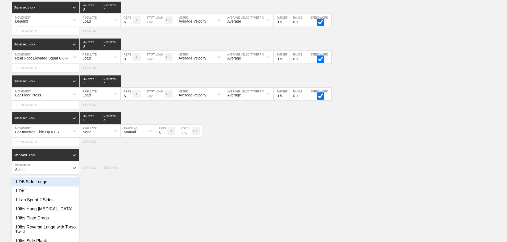
scroll to position [729, 0]
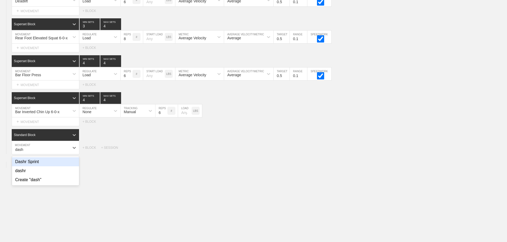
click at [34, 167] on div "Dashr Sprint" at bounding box center [45, 161] width 67 height 9
type input "dash"
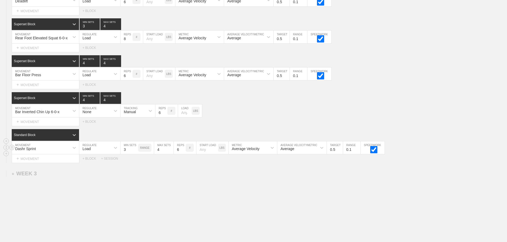
click at [92, 150] on div "Load" at bounding box center [94, 147] width 31 height 9
click at [92, 165] on div "None" at bounding box center [99, 161] width 41 height 9
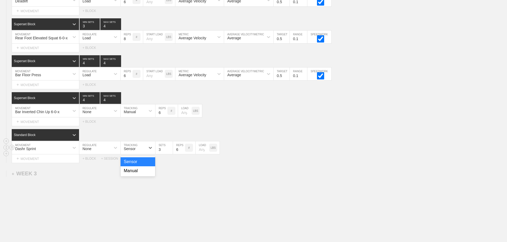
click at [130, 151] on div "Sensor" at bounding box center [130, 149] width 12 height 4
drag, startPoint x: 132, startPoint y: 175, endPoint x: 181, endPoint y: 152, distance: 53.9
click at [132, 175] on div "Manual" at bounding box center [138, 171] width 35 height 9
click at [183, 152] on input "7" at bounding box center [179, 148] width 12 height 13
click at [183, 152] on input "8" at bounding box center [179, 148] width 12 height 13
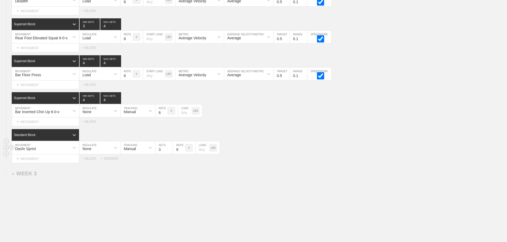
click at [183, 152] on input "9" at bounding box center [179, 148] width 12 height 13
click at [183, 152] on input "10" at bounding box center [179, 148] width 12 height 13
click at [183, 152] on input "11" at bounding box center [179, 148] width 12 height 13
click at [183, 152] on input "12" at bounding box center [179, 148] width 12 height 13
click at [183, 152] on input "13" at bounding box center [179, 148] width 12 height 13
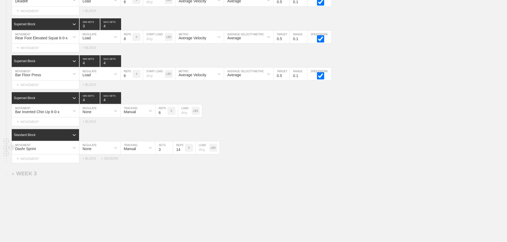
click at [183, 152] on input "14" at bounding box center [179, 148] width 12 height 13
type input "15"
click at [183, 152] on input "15" at bounding box center [179, 148] width 12 height 13
click at [287, 148] on div "Dashr Sprint MOVEMENT None REGULATE Manual TRACKING 3 SETS 15 REPS # LOAD LBS" at bounding box center [253, 148] width 507 height 13
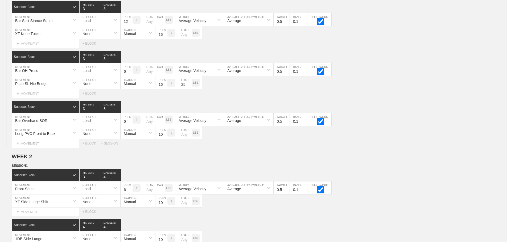
scroll to position [747, 0]
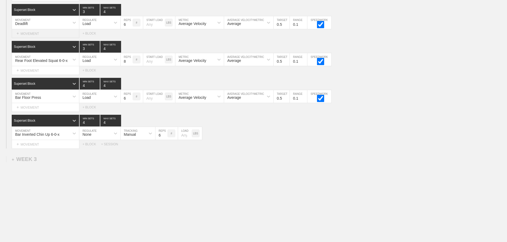
click at [42, 35] on div "+ MOVEMENT" at bounding box center [46, 33] width 68 height 9
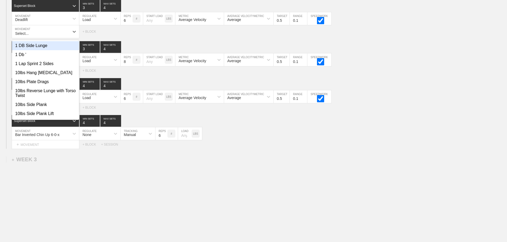
scroll to position [751, 0]
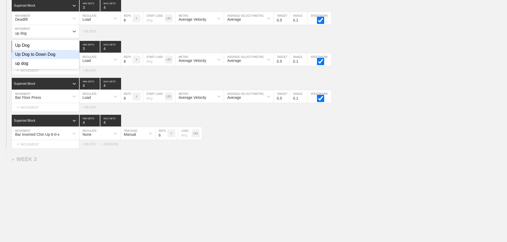
click at [48, 56] on div "Up Dog to Down Dog" at bounding box center [45, 54] width 67 height 9
type input "up dog"
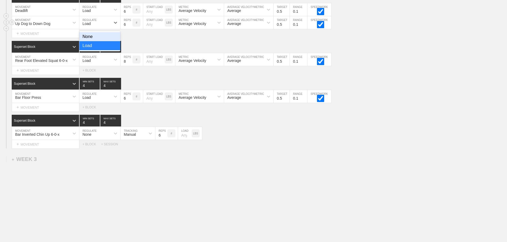
click at [90, 24] on div "Load" at bounding box center [86, 24] width 8 height 4
drag, startPoint x: 91, startPoint y: 38, endPoint x: 117, endPoint y: 27, distance: 27.9
click at [91, 38] on div "None" at bounding box center [99, 36] width 41 height 9
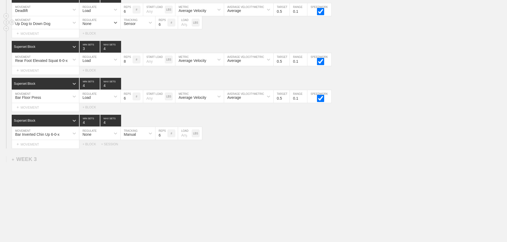
click at [135, 22] on div "Sensor" at bounding box center [130, 24] width 12 height 4
click at [136, 46] on div "Manual" at bounding box center [138, 45] width 35 height 9
click at [164, 23] on input "7" at bounding box center [161, 22] width 12 height 13
click at [164, 23] on input "8" at bounding box center [161, 22] width 12 height 13
click at [164, 23] on input "9" at bounding box center [161, 22] width 12 height 13
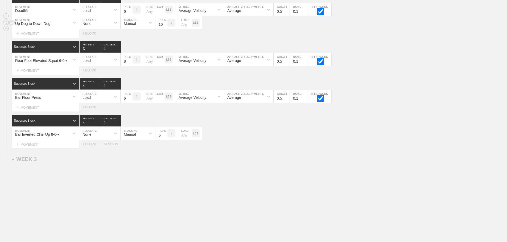
type input "10"
click at [164, 23] on input "10" at bounding box center [161, 22] width 12 height 13
click at [289, 143] on div "Select... MOVEMENT + MOVEMENT + BLOCK + SESSION" at bounding box center [253, 144] width 507 height 9
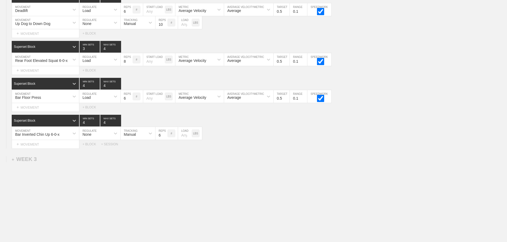
click at [33, 108] on div "+ MOVEMENT" at bounding box center [46, 107] width 68 height 9
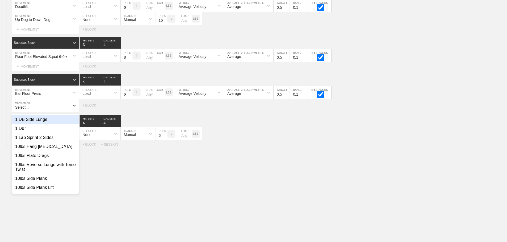
scroll to position [764, 0]
type input "s"
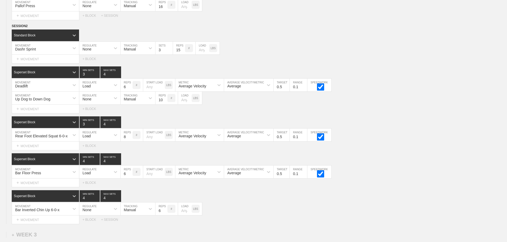
scroll to position [680, 0]
click at [11, 35] on line at bounding box center [12, 35] width 2 height 0
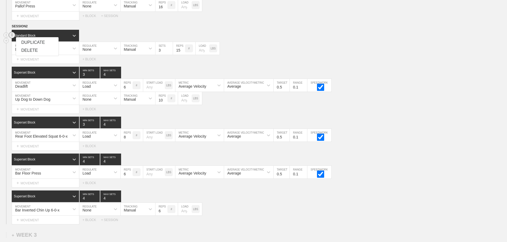
click at [30, 50] on div "DELETE" at bounding box center [37, 51] width 43 height 8
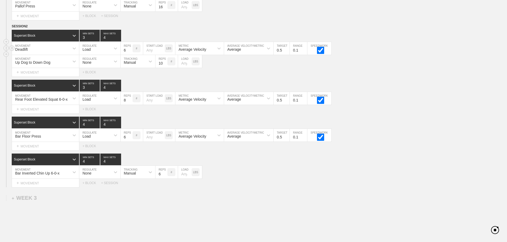
scroll to position [643, 0]
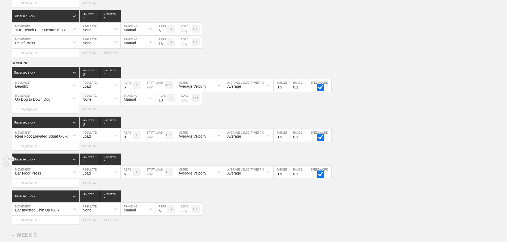
click at [393, 161] on div "Superset Block 4 MIN SETS 4 MAX SETS" at bounding box center [259, 160] width 495 height 12
click at [374, 171] on div "Bar Floor Press MOVEMENT Load REGULATE 6 REPS # START LOAD LBS Average Velocity…" at bounding box center [253, 172] width 507 height 13
click at [390, 150] on div "Select... MOVEMENT + MOVEMENT + BLOCK" at bounding box center [253, 146] width 507 height 9
click at [44, 151] on div "+ MOVEMENT" at bounding box center [46, 146] width 68 height 9
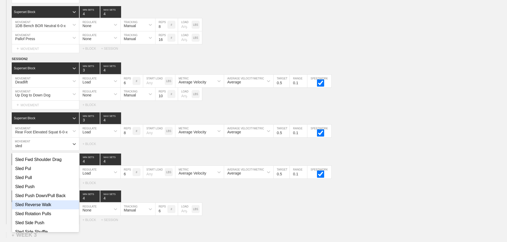
scroll to position [80, 0]
click at [36, 207] on div "Sled Side Shuffle" at bounding box center [45, 205] width 67 height 9
type input "sled"
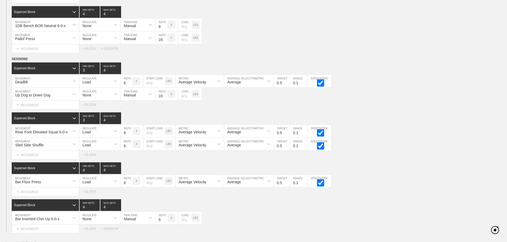
scroll to position [656, 0]
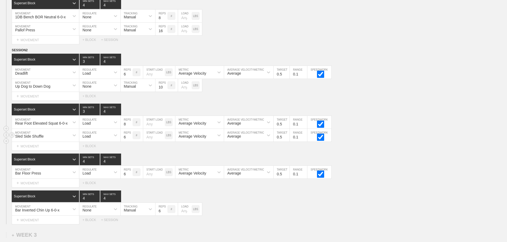
click at [94, 136] on div "Load" at bounding box center [94, 135] width 31 height 9
click at [91, 152] on div "None" at bounding box center [99, 149] width 41 height 9
click at [128, 139] on div "Sensor" at bounding box center [130, 136] width 12 height 4
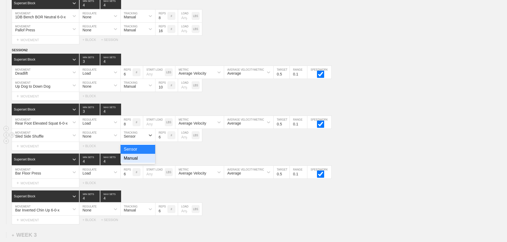
click at [130, 163] on div "Manual" at bounding box center [138, 158] width 35 height 9
click at [165, 142] on input "5" at bounding box center [161, 135] width 12 height 13
click at [165, 142] on input "4" at bounding box center [161, 135] width 12 height 13
click at [165, 142] on input "3" at bounding box center [161, 135] width 12 height 13
click at [165, 142] on input "2" at bounding box center [161, 135] width 12 height 13
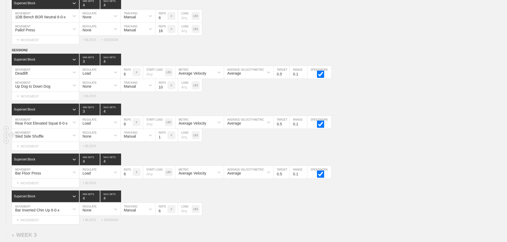
type input "1"
click at [165, 142] on input "1" at bounding box center [161, 135] width 12 height 13
click at [184, 142] on input "number" at bounding box center [185, 135] width 14 height 13
type input "3"
type input "25"
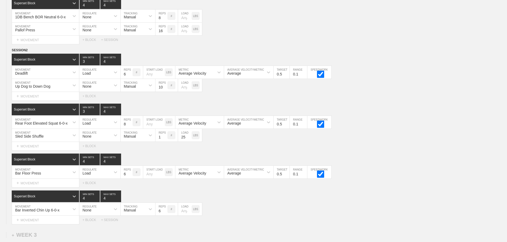
click at [260, 156] on div "SESSION 2 Superset Block 3 MIN SETS 4 MAX SETS DUPLICATE INSERT MOVEMENT AFTER …" at bounding box center [253, 136] width 507 height 177
click at [260, 199] on div "Superset Block 4 MIN SETS 4 MAX SETS" at bounding box center [259, 197] width 495 height 12
type input "3"
click at [97, 165] on input "3" at bounding box center [90, 160] width 20 height 12
click at [389, 134] on div "Sled Side Shuffle MOVEMENT None REGULATE Manual TRACKING 1 REPS # 25 LOAD LBS" at bounding box center [253, 135] width 507 height 13
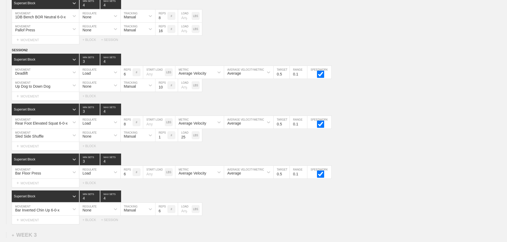
click at [381, 150] on div "Select... MOVEMENT + MOVEMENT + BLOCK" at bounding box center [253, 146] width 507 height 9
click at [358, 156] on div "SESSION 2 Superset Block 3 MIN SETS 4 MAX SETS DUPLICATE INSERT MOVEMENT AFTER …" at bounding box center [253, 136] width 507 height 177
click at [35, 186] on div "+ MOVEMENT" at bounding box center [46, 183] width 68 height 9
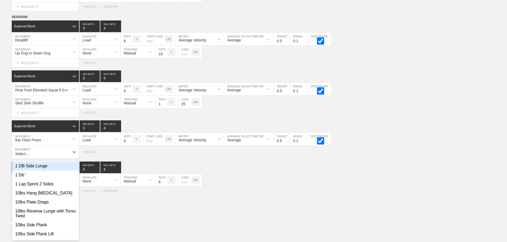
scroll to position [694, 0]
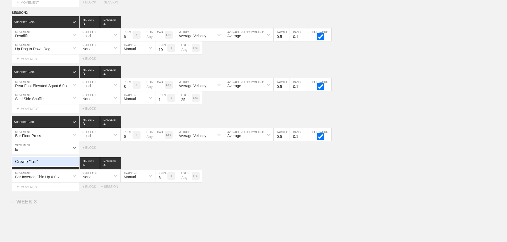
type input "l"
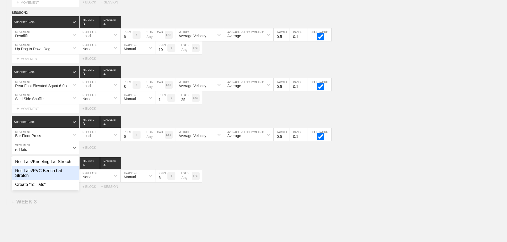
click at [47, 180] on div "Roll Lats/PVC Bench Lat Stretch" at bounding box center [45, 174] width 67 height 14
type input "roll lats"
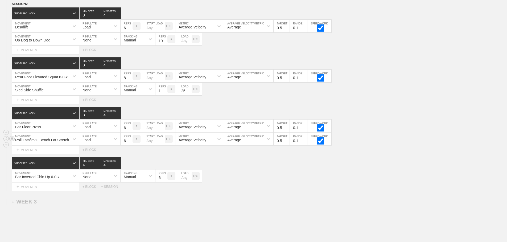
click at [97, 142] on div "Load" at bounding box center [94, 139] width 31 height 9
drag, startPoint x: 91, startPoint y: 158, endPoint x: 118, endPoint y: 149, distance: 28.6
click at [92, 158] on div "None" at bounding box center [99, 153] width 41 height 9
click at [133, 142] on div "Sensor" at bounding box center [130, 140] width 12 height 4
drag, startPoint x: 131, startPoint y: 167, endPoint x: 162, endPoint y: 154, distance: 33.2
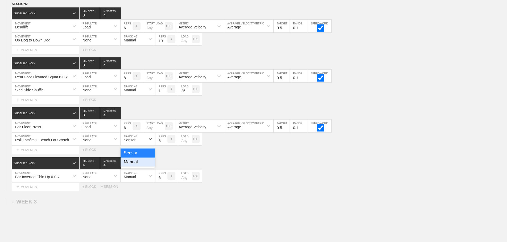
click at [132, 167] on div "Manual" at bounding box center [138, 162] width 35 height 9
click at [164, 143] on input "7" at bounding box center [161, 139] width 12 height 13
click at [164, 143] on input "8" at bounding box center [161, 139] width 12 height 13
click at [164, 143] on input "9" at bounding box center [161, 139] width 12 height 13
type input "10"
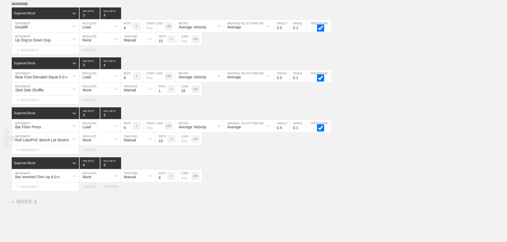
click at [164, 143] on input "10" at bounding box center [161, 139] width 12 height 13
click at [260, 169] on div "Superset Block 4 MIN SETS 4 MAX SETS" at bounding box center [259, 163] width 495 height 12
click at [255, 162] on div "Superset Block 4 MIN SETS 4 MAX SETS" at bounding box center [259, 163] width 495 height 12
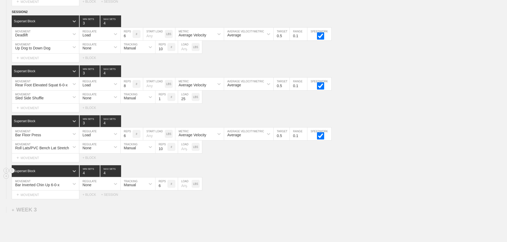
scroll to position [749, 0]
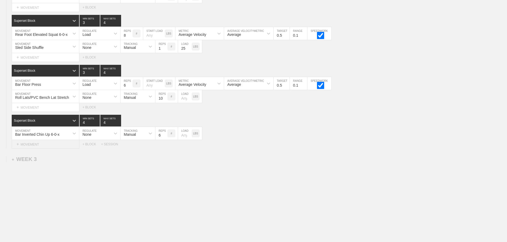
click at [39, 146] on div "+ MOVEMENT" at bounding box center [46, 144] width 68 height 9
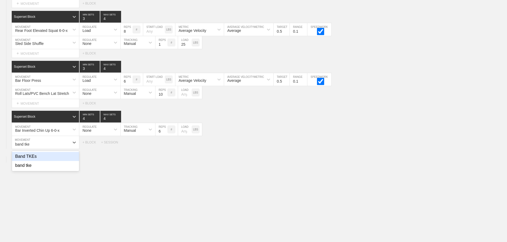
click at [27, 160] on div "Band TKEs" at bounding box center [45, 156] width 67 height 9
type input "band tke"
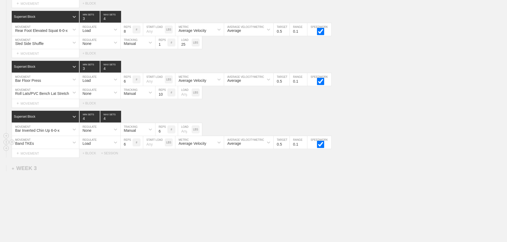
click at [103, 144] on div "Load" at bounding box center [94, 142] width 31 height 9
drag, startPoint x: 89, startPoint y: 160, endPoint x: 138, endPoint y: 153, distance: 49.4
click at [90, 160] on div "None" at bounding box center [99, 156] width 41 height 9
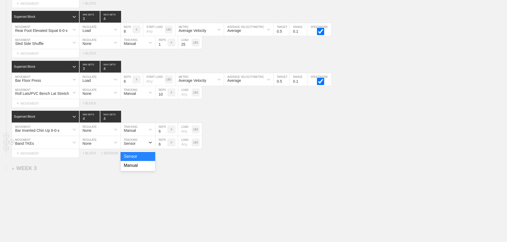
click at [139, 147] on div "Sensor" at bounding box center [133, 142] width 25 height 9
click at [135, 170] on div "Manual" at bounding box center [138, 165] width 35 height 9
click at [164, 146] on input "7" at bounding box center [161, 142] width 12 height 13
click at [164, 146] on input "8" at bounding box center [161, 142] width 12 height 13
click at [164, 146] on input "9" at bounding box center [161, 142] width 12 height 13
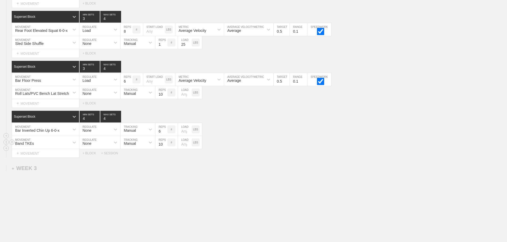
click at [164, 146] on input "10" at bounding box center [161, 142] width 12 height 13
click at [164, 146] on input "11" at bounding box center [161, 142] width 12 height 13
click at [164, 146] on input "12" at bounding box center [161, 142] width 12 height 13
click at [164, 146] on input "13" at bounding box center [161, 142] width 12 height 13
click at [164, 146] on input "14" at bounding box center [161, 142] width 12 height 13
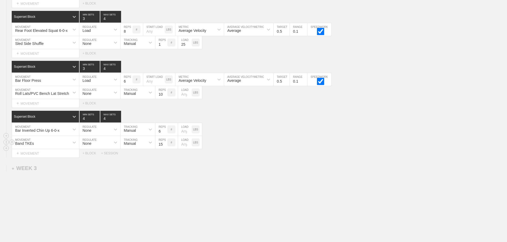
click at [164, 146] on input "15" at bounding box center [161, 142] width 12 height 13
type input "16"
click at [165, 146] on input "16" at bounding box center [161, 142] width 12 height 13
click at [267, 142] on div "Band TKEs MOVEMENT None REGULATE Manual TRACKING 16 REPS # LOAD LBS" at bounding box center [253, 142] width 507 height 13
click at [275, 156] on div "Select... MOVEMENT + MOVEMENT + BLOCK + SESSION" at bounding box center [253, 153] width 507 height 9
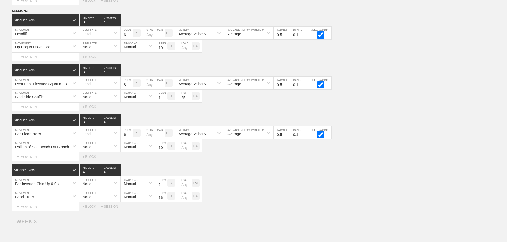
scroll to position [696, 0]
click at [398, 159] on div "Select... MOVEMENT + MOVEMENT + BLOCK" at bounding box center [253, 156] width 507 height 9
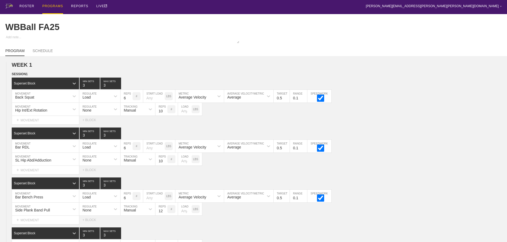
scroll to position [0, 0]
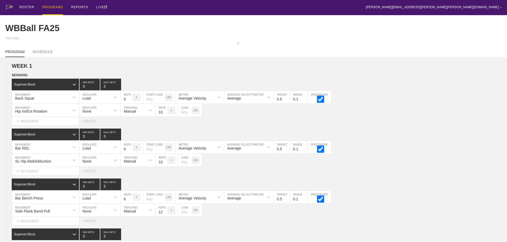
click at [52, 7] on div "PROGRAMS" at bounding box center [52, 7] width 21 height 15
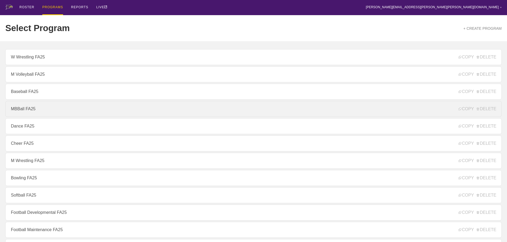
click at [16, 110] on link "MBBall FA25" at bounding box center [253, 109] width 496 height 16
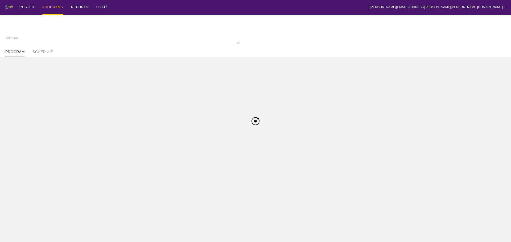
type textarea "x"
type input "MBBall FA25"
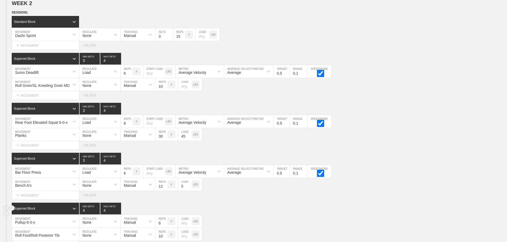
scroll to position [693, 0]
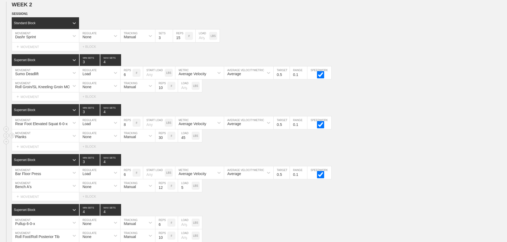
click at [402, 142] on div "Planks MOVEMENT None REGULATE Manual TRACKING 30 REPS # 45 LOAD LBS" at bounding box center [253, 136] width 507 height 13
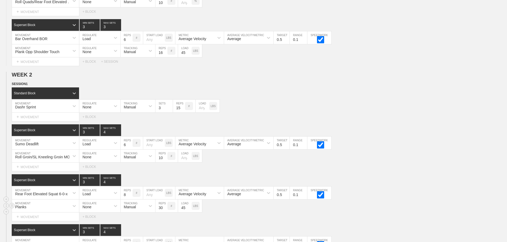
scroll to position [507, 0]
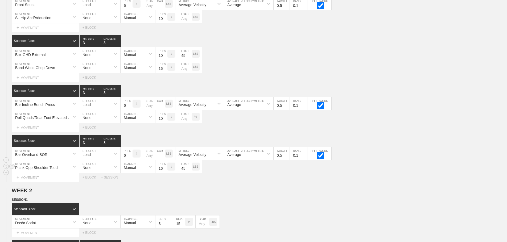
click at [367, 173] on div "Plank Opp Shoulder Touch MOVEMENT None REGULATE Manual TRACKING 16 REPS # 45 LO…" at bounding box center [253, 166] width 507 height 13
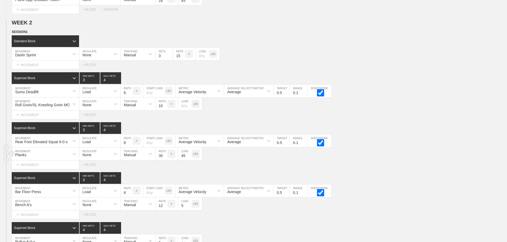
scroll to position [586, 0]
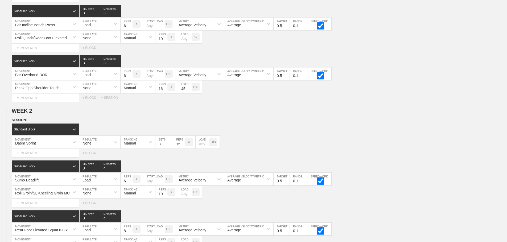
click at [370, 153] on div "Select... MOVEMENT + MOVEMENT + BLOCK" at bounding box center [253, 153] width 507 height 9
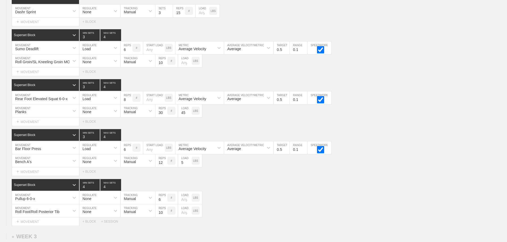
scroll to position [693, 0]
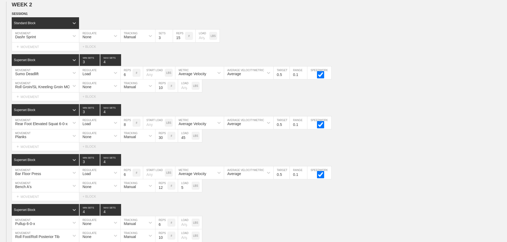
click at [365, 101] on div "Select... MOVEMENT + MOVEMENT + BLOCK" at bounding box center [253, 97] width 507 height 9
click at [414, 116] on div "Superset Block 3 MIN SETS 4 MAX SETS" at bounding box center [259, 110] width 495 height 12
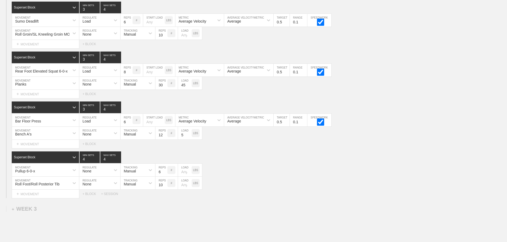
scroll to position [746, 0]
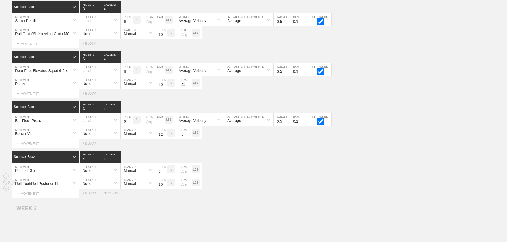
click at [318, 181] on div "Roll Foot/Roll Posterior Tib MOVEMENT None REGULATE Manual TRACKING 10 REPS # L…" at bounding box center [253, 182] width 507 height 13
click at [242, 163] on div "Superset Block 4 MIN SETS 4 MAX SETS" at bounding box center [259, 157] width 495 height 12
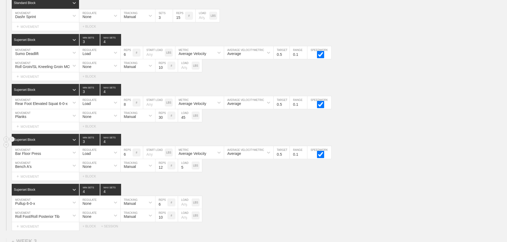
scroll to position [666, 0]
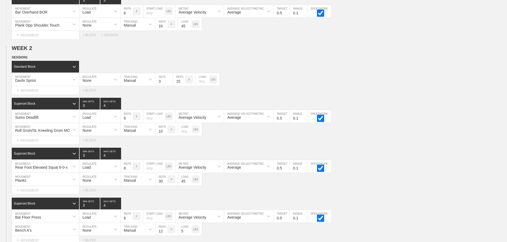
click at [375, 78] on div "Standard Block DUPLICATE INSERT MOVEMENT AFTER DELETE Dashr Sprint MOVEMENT Non…" at bounding box center [253, 78] width 507 height 34
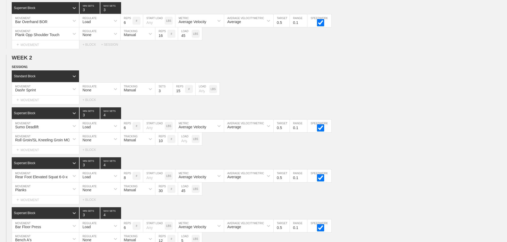
click at [368, 68] on div "WEEK 2 DUPLICATE DELETE SESSION 1 Standard Block DUPLICATE INSERT MOVEMENT AFTE…" at bounding box center [253, 180] width 507 height 250
